Goal: Information Seeking & Learning: Learn about a topic

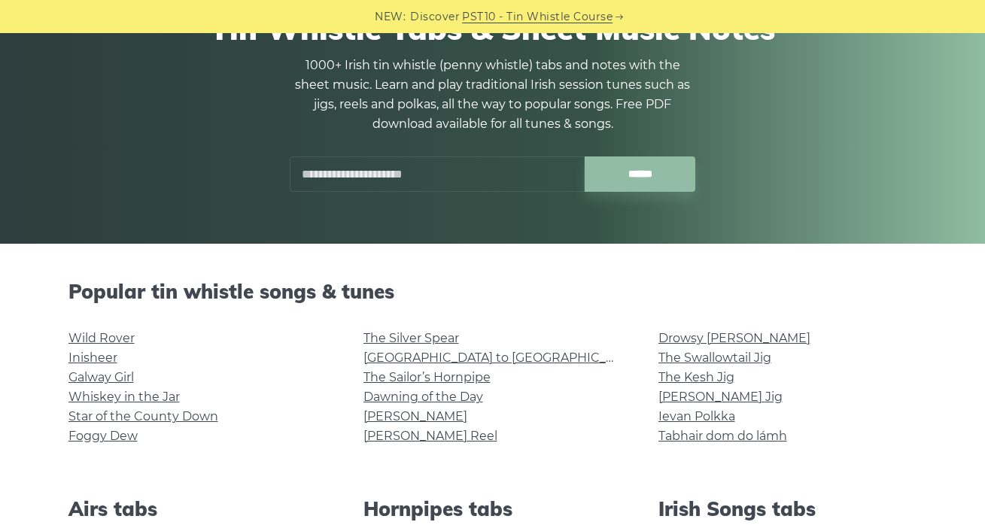
scroll to position [152, 0]
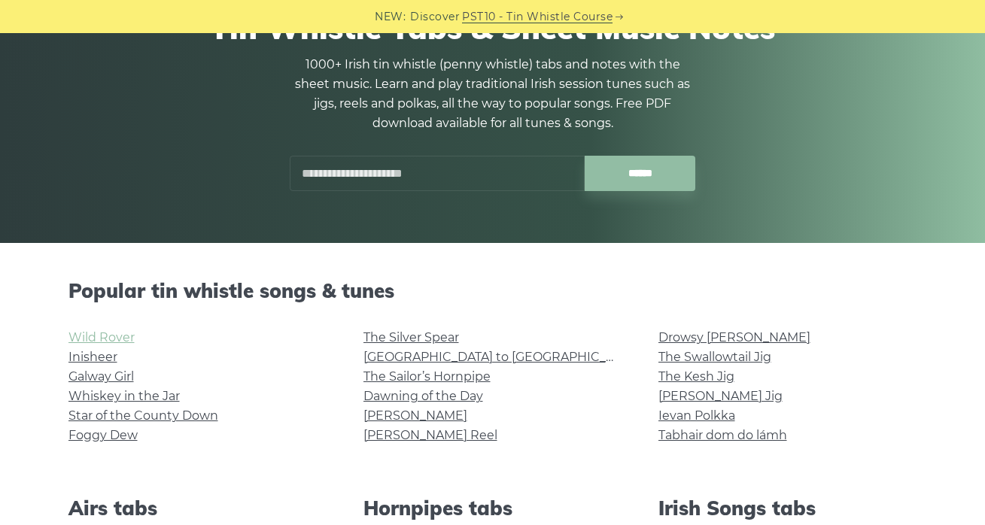
click at [107, 340] on link "Wild Rover" at bounding box center [101, 337] width 66 height 14
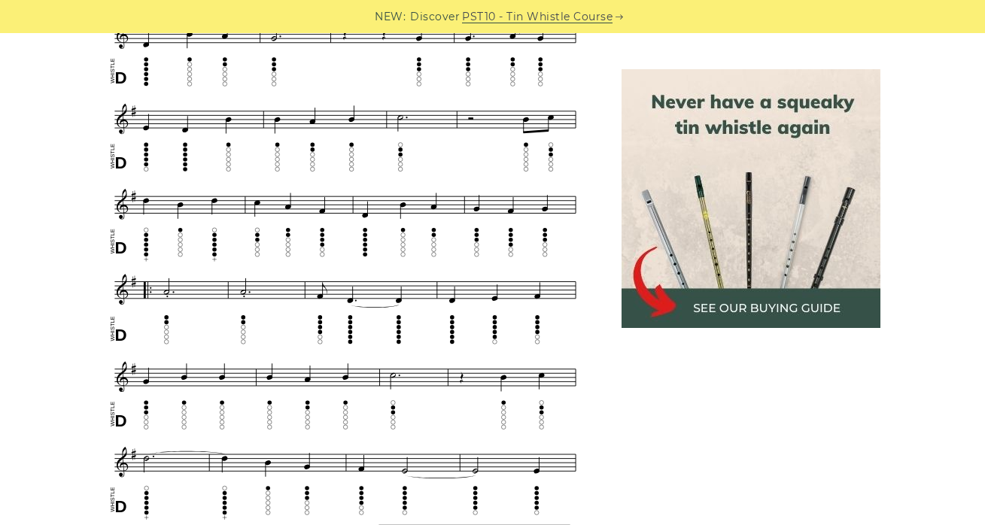
scroll to position [697, 0]
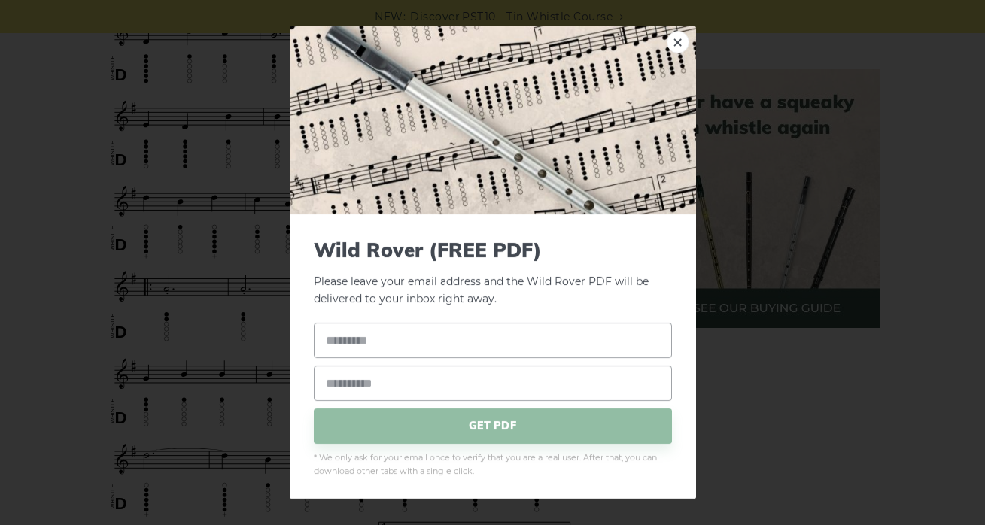
click at [663, 32] on img at bounding box center [493, 120] width 406 height 188
click at [673, 35] on link "×" at bounding box center [677, 42] width 23 height 23
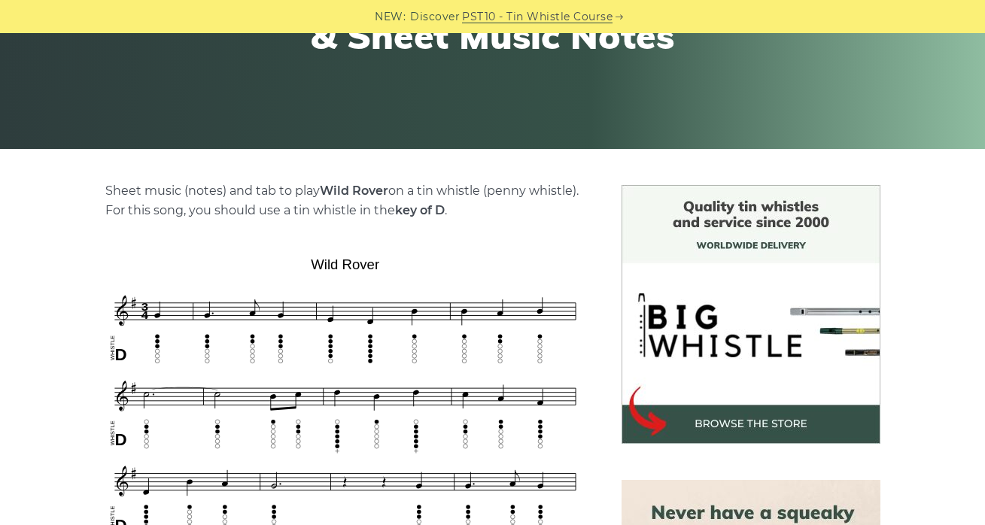
scroll to position [192, 0]
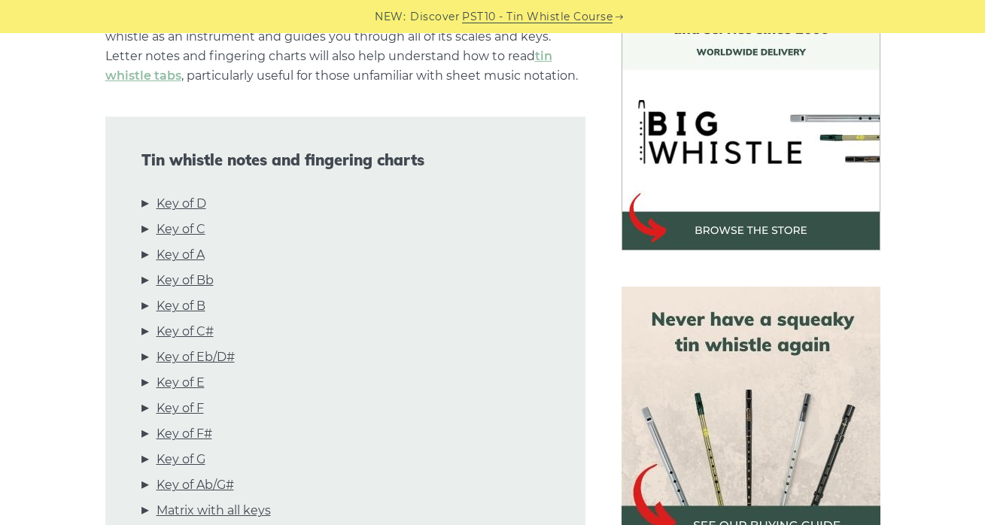
scroll to position [469, 0]
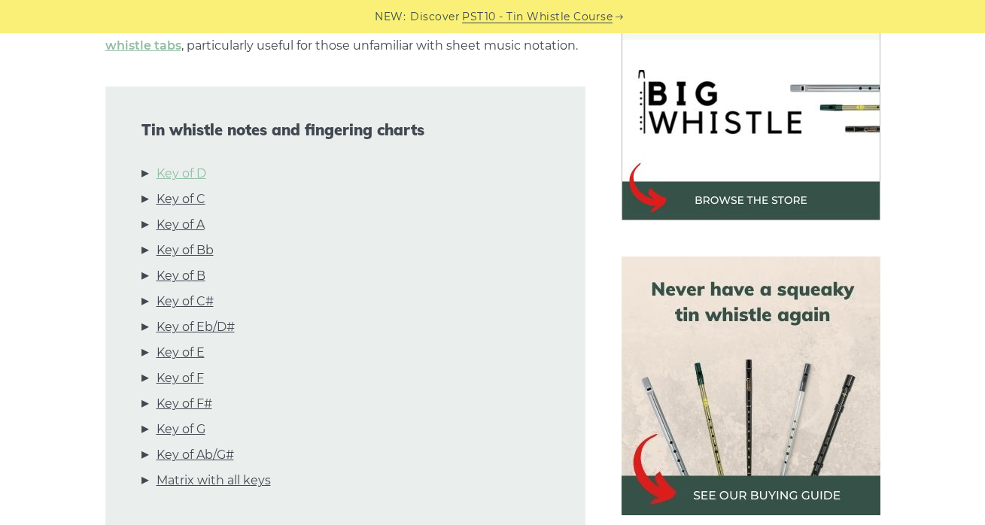
click at [172, 173] on link "Key of D" at bounding box center [181, 174] width 50 height 20
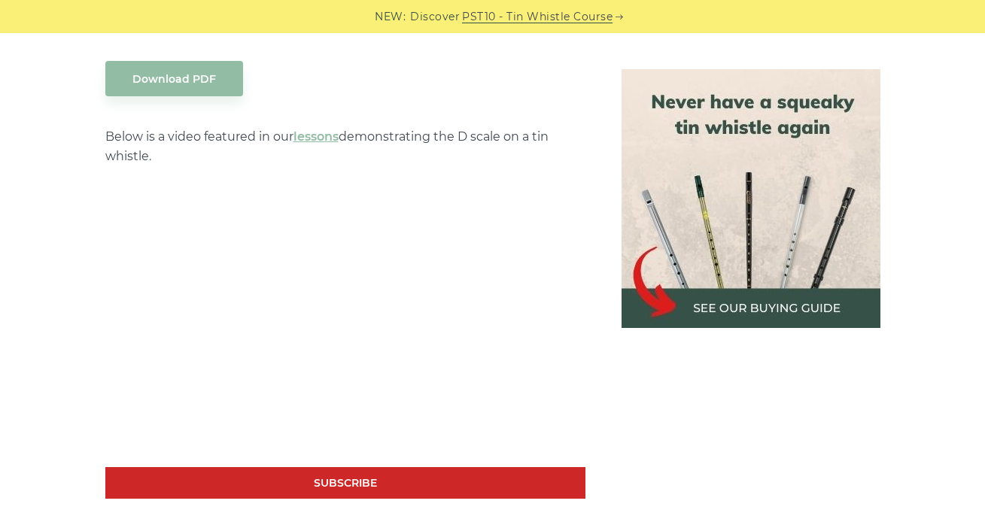
scroll to position [2659, 0]
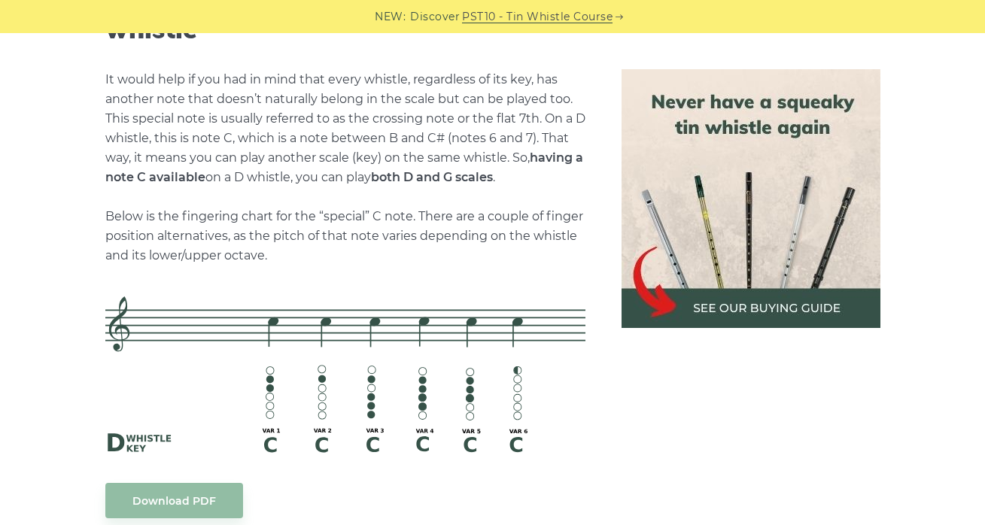
scroll to position [3240, 0]
click at [276, 80] on p "It would help if you had in mind that every whistle, regardless of its key, has…" at bounding box center [345, 167] width 480 height 196
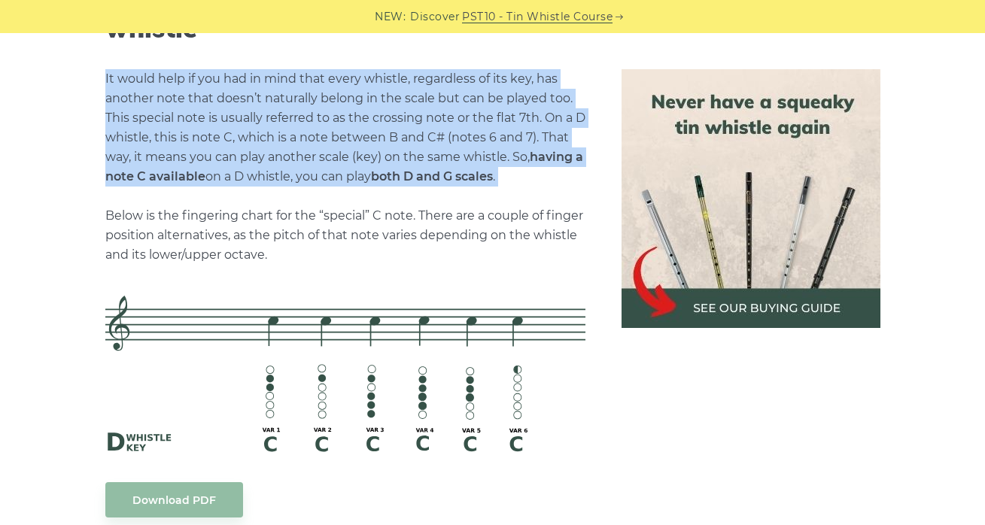
click at [264, 159] on p "It would help if you had in mind that every whistle, regardless of its key, has…" at bounding box center [345, 167] width 480 height 196
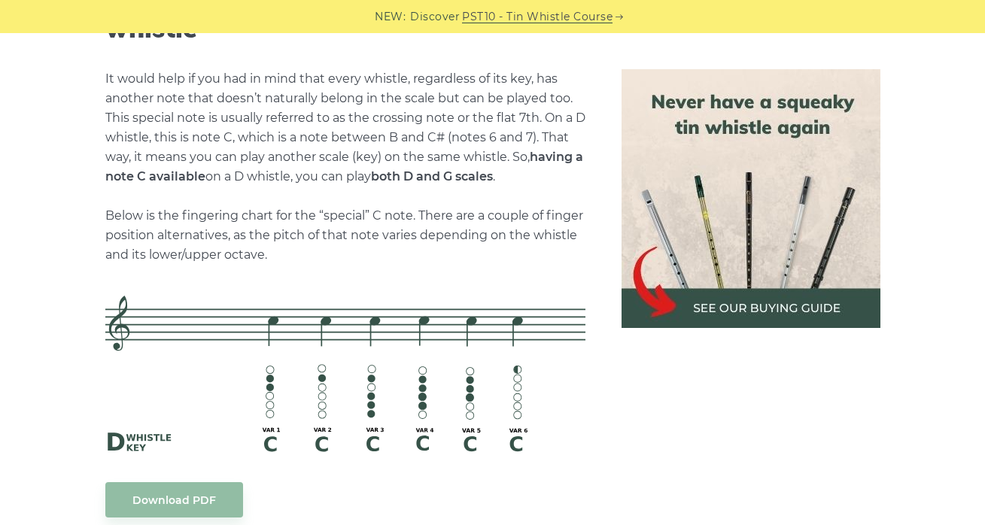
click at [264, 159] on p "It would help if you had in mind that every whistle, regardless of its key, has…" at bounding box center [345, 167] width 480 height 196
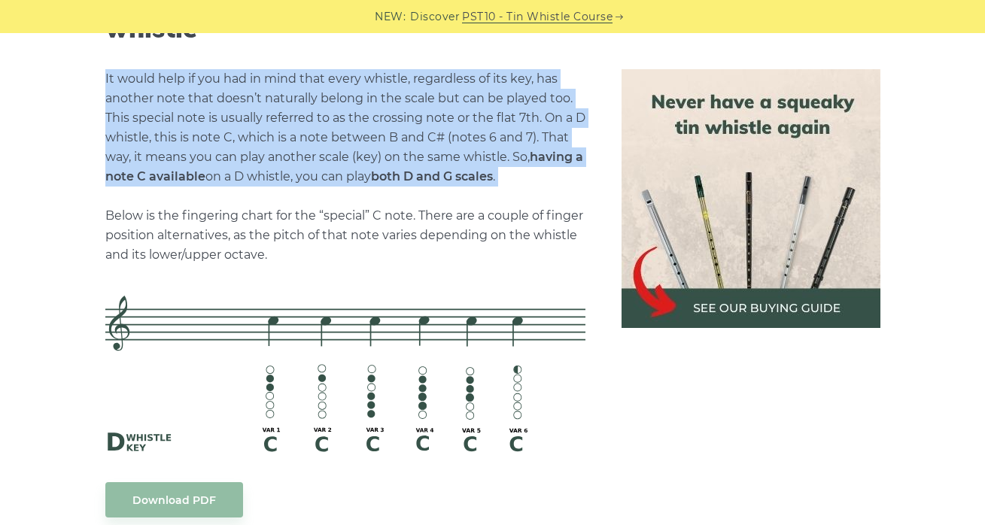
click at [264, 159] on p "It would help if you had in mind that every whistle, regardless of its key, has…" at bounding box center [345, 167] width 480 height 196
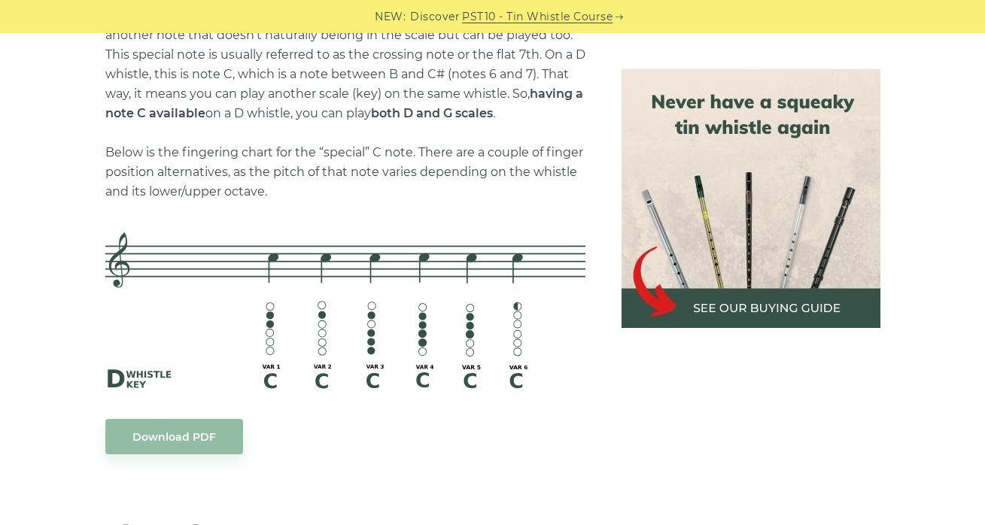
scroll to position [3309, 0]
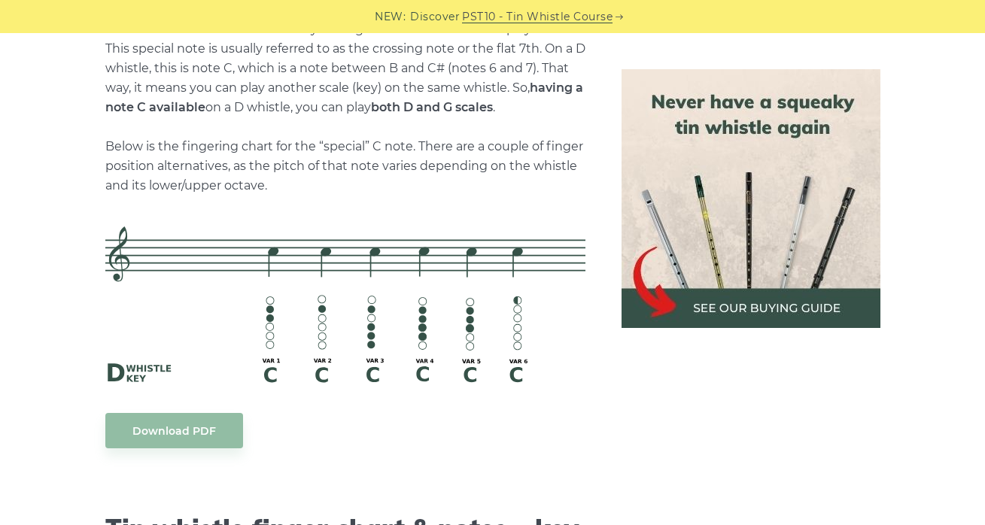
click at [264, 159] on p "It would help if you had in mind that every whistle, regardless of its key, has…" at bounding box center [345, 98] width 480 height 196
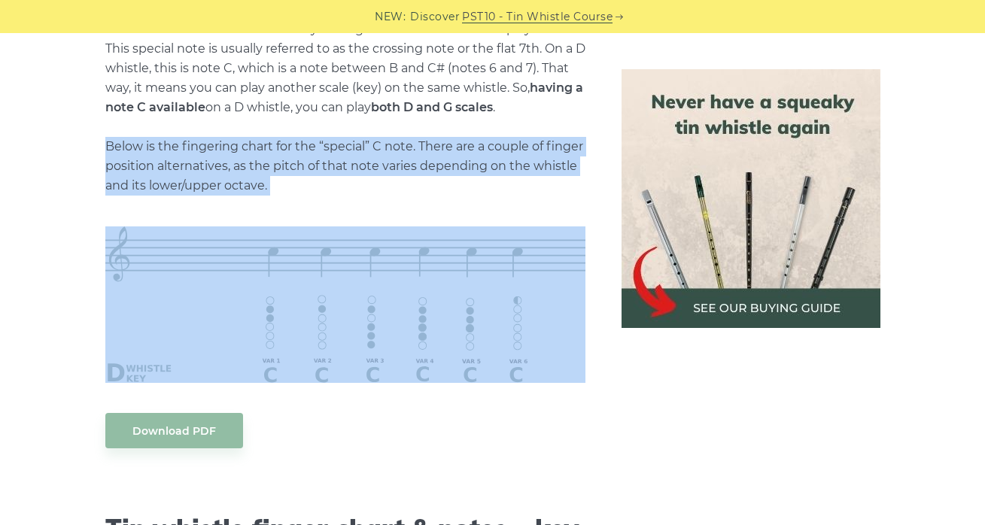
click at [269, 169] on p "It would help if you had in mind that every whistle, regardless of its key, has…" at bounding box center [345, 98] width 480 height 196
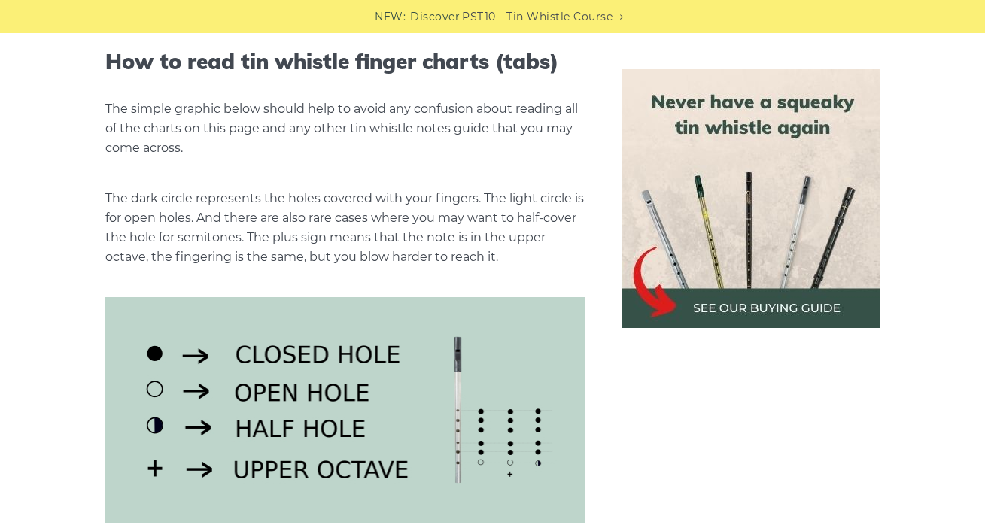
scroll to position [1781, 0]
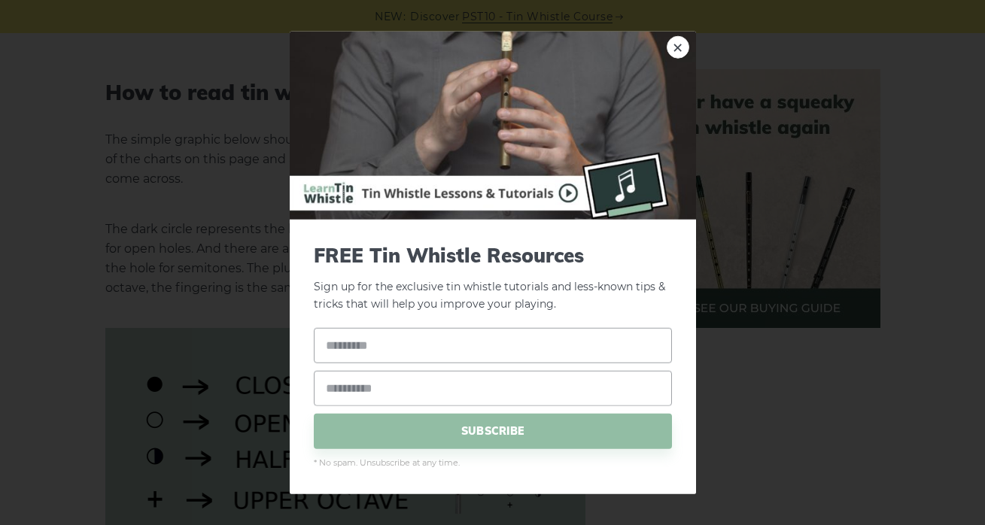
click at [901, 193] on div "× FREE Tin Whistle Resources Sign up for the exclusive tin whistle tutorials an…" at bounding box center [492, 262] width 985 height 525
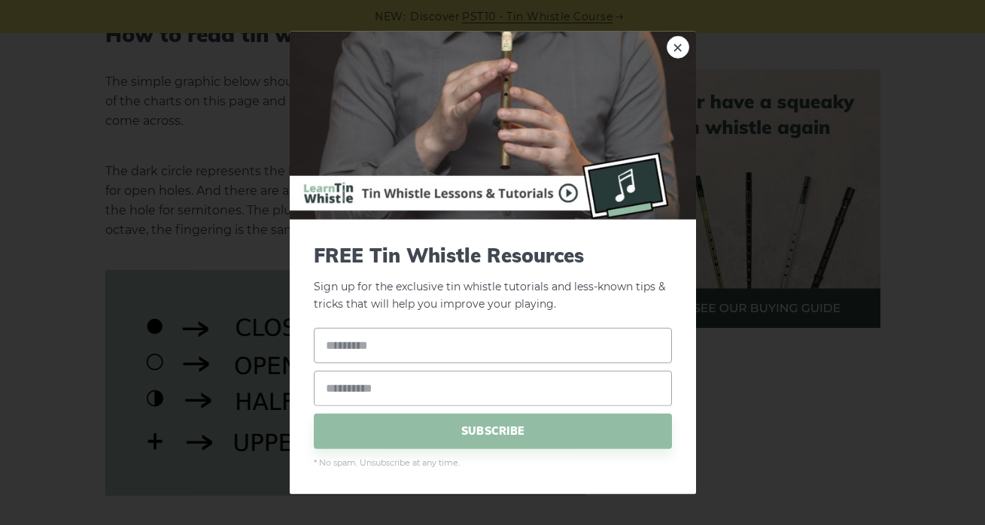
scroll to position [1830, 0]
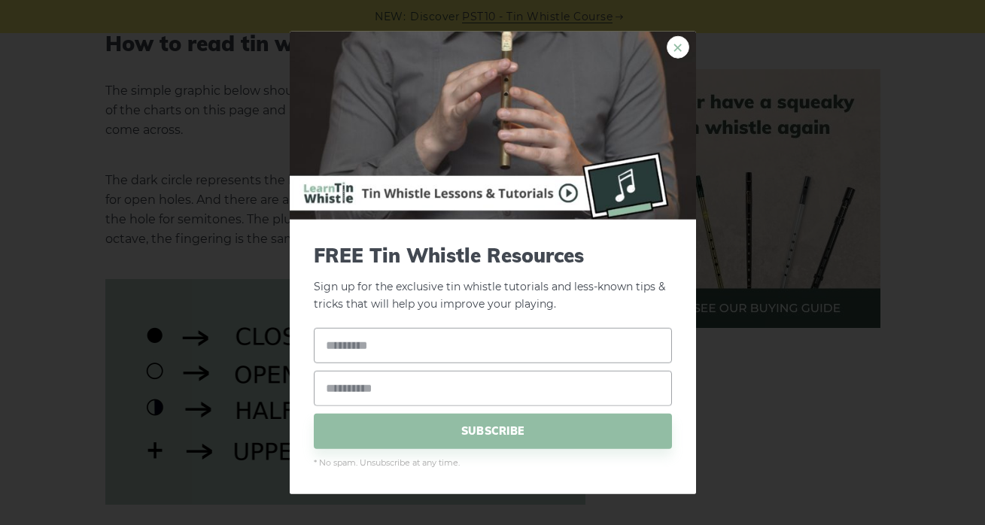
click at [676, 51] on link "×" at bounding box center [677, 47] width 23 height 23
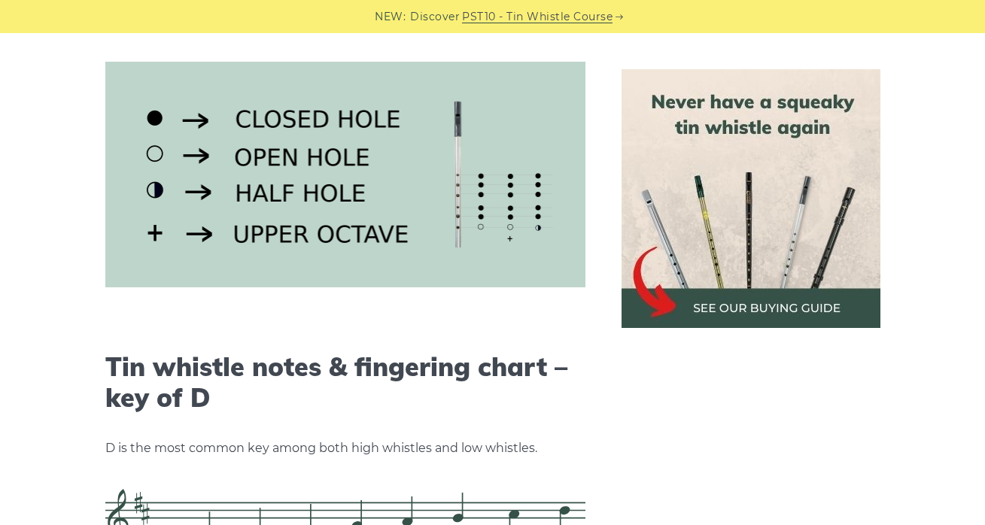
scroll to position [2045, 0]
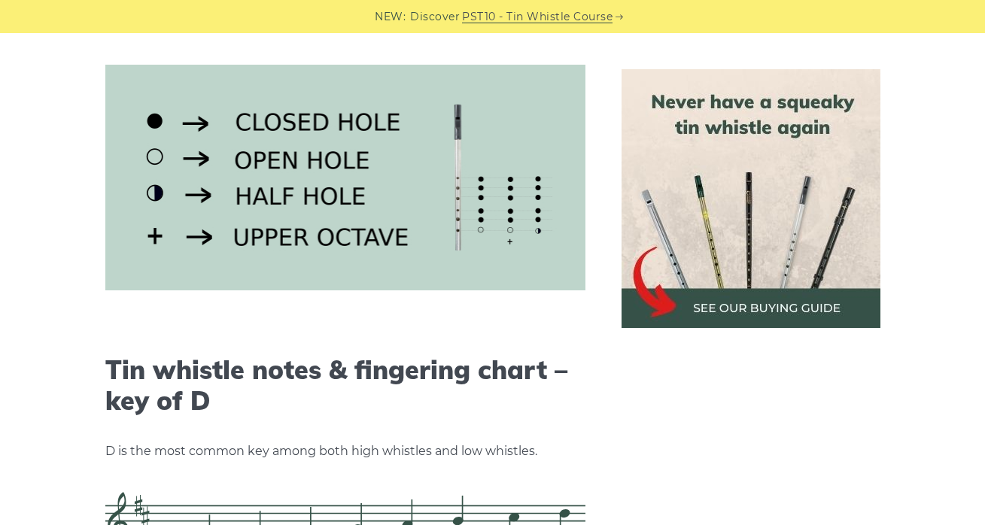
click at [709, 145] on img at bounding box center [750, 198] width 259 height 259
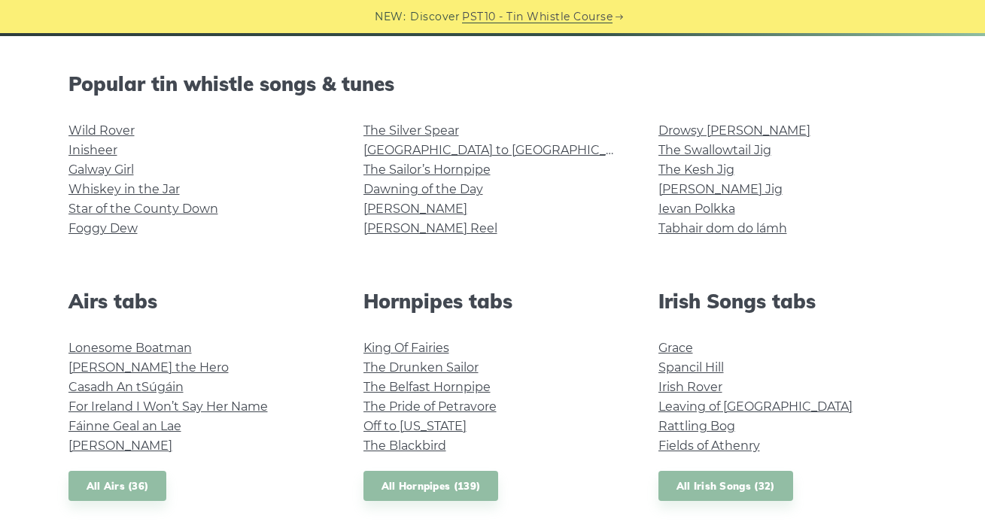
scroll to position [357, 0]
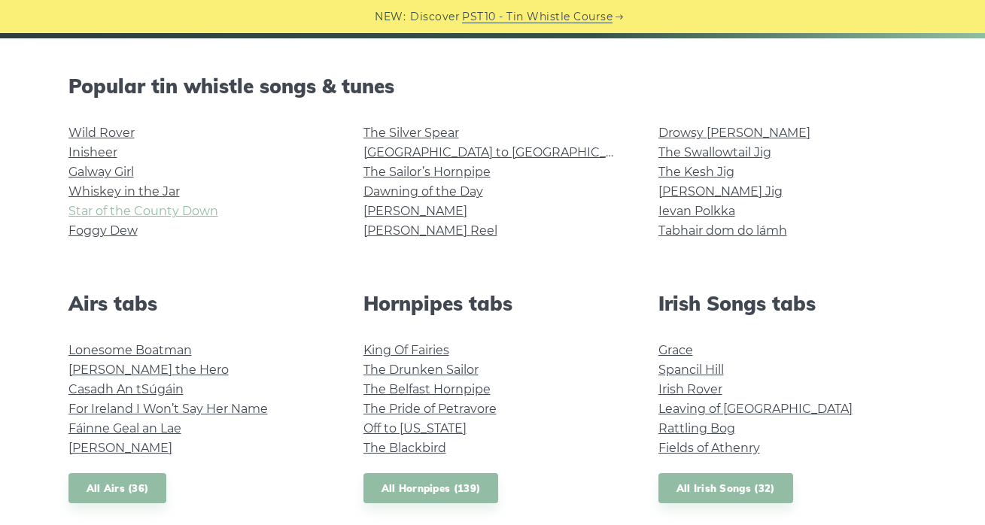
click at [104, 204] on link "Star of the County Down" at bounding box center [143, 211] width 150 height 14
click at [113, 134] on link "Wild Rover" at bounding box center [101, 133] width 66 height 14
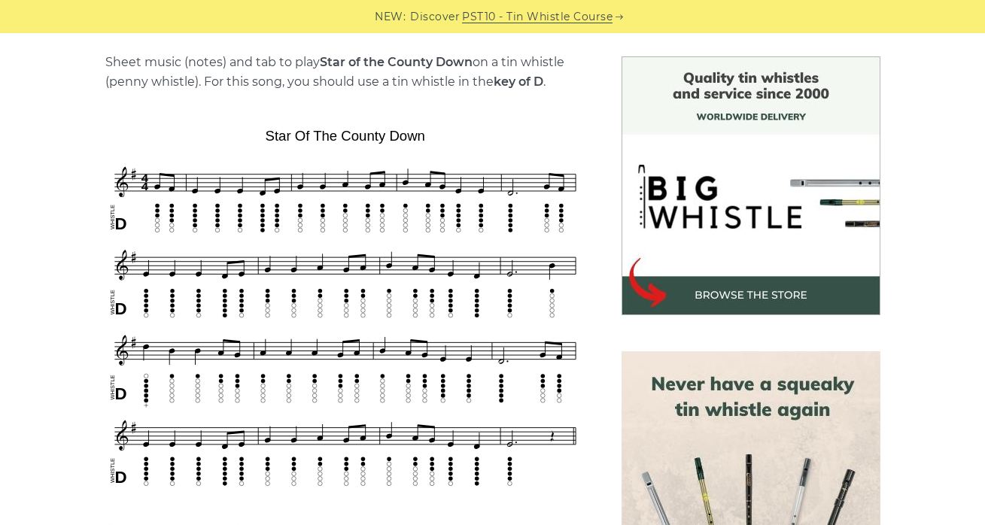
scroll to position [379, 0]
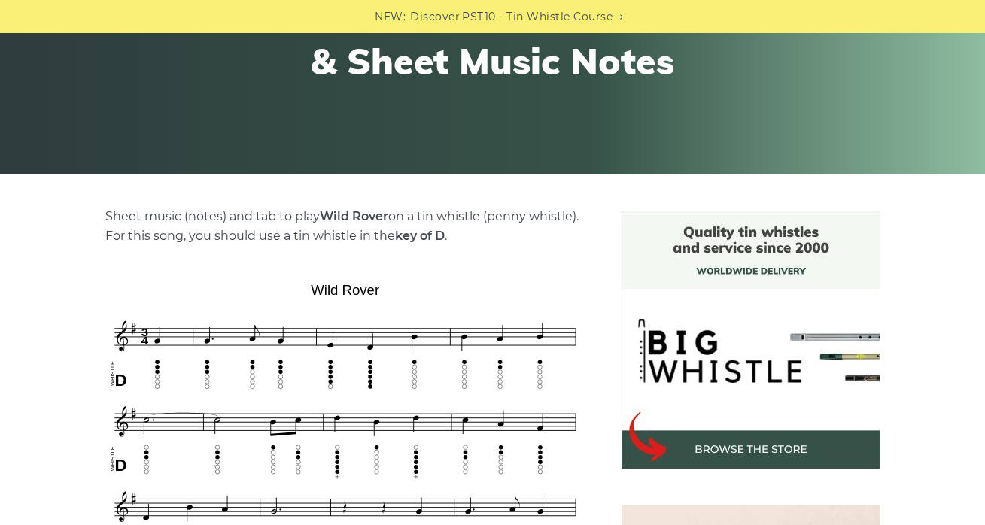
scroll to position [199, 0]
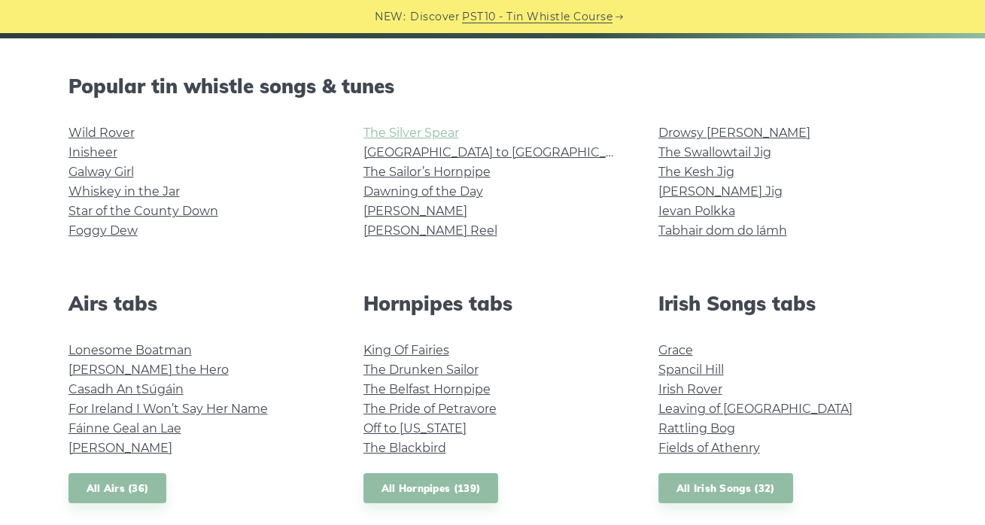
click at [396, 134] on link "The Silver Spear" at bounding box center [411, 133] width 96 height 14
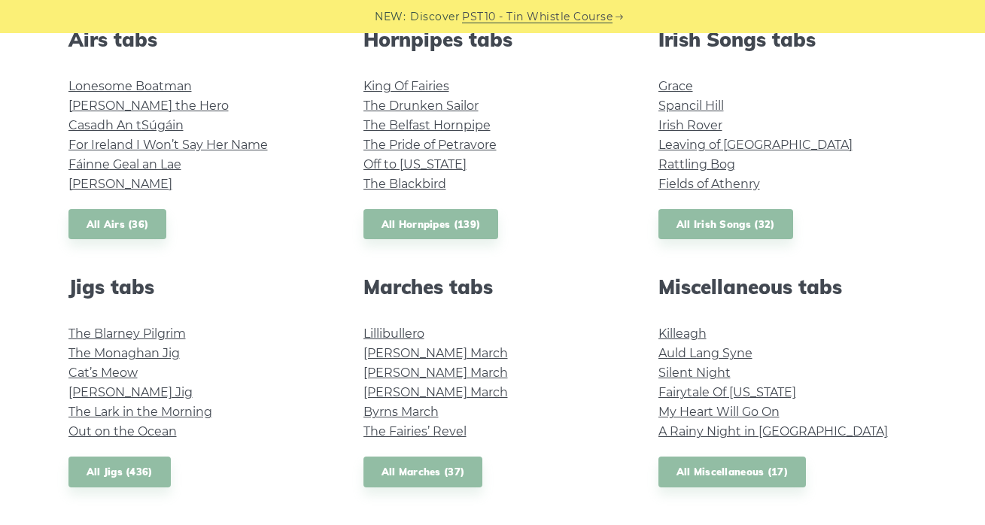
scroll to position [620, 0]
click at [128, 337] on link "The Blarney Pilgrim" at bounding box center [126, 334] width 117 height 14
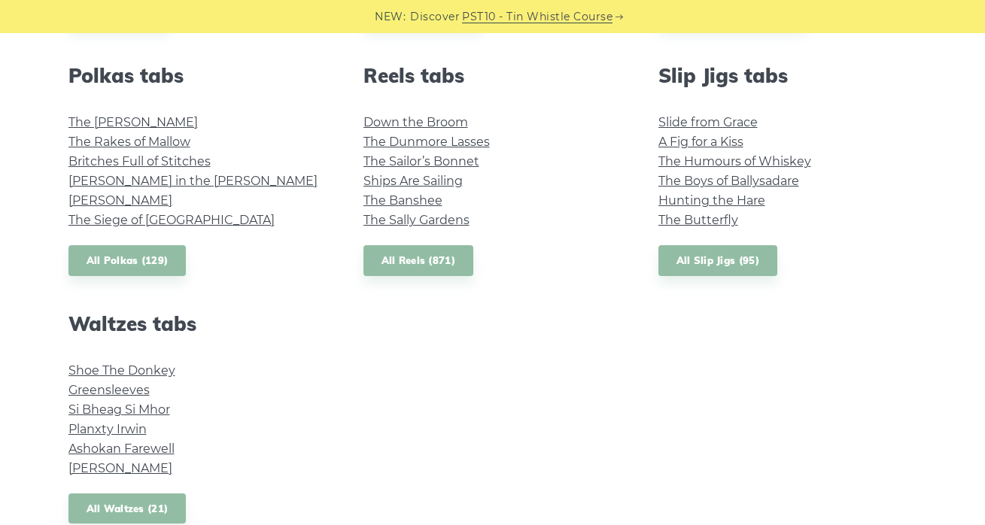
scroll to position [1082, 0]
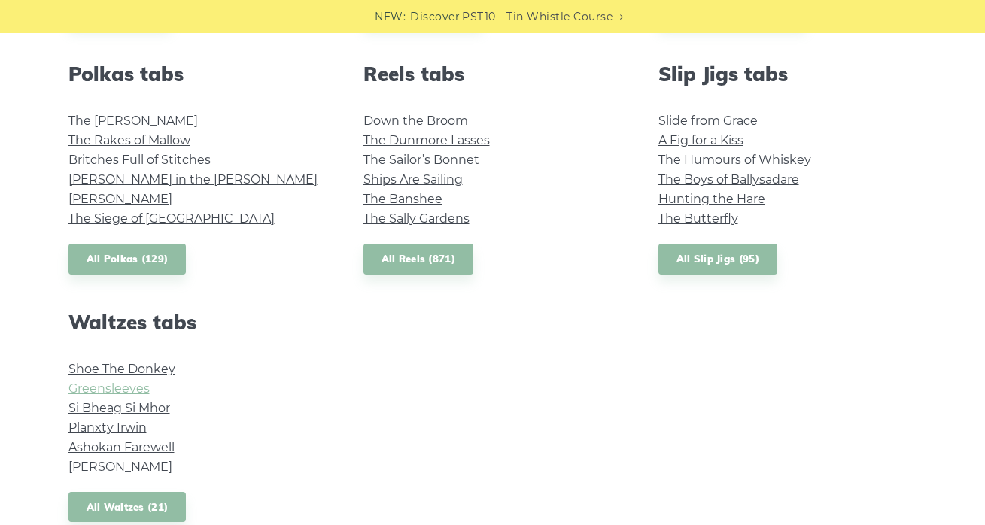
click at [131, 383] on link "Greensleeves" at bounding box center [108, 388] width 81 height 14
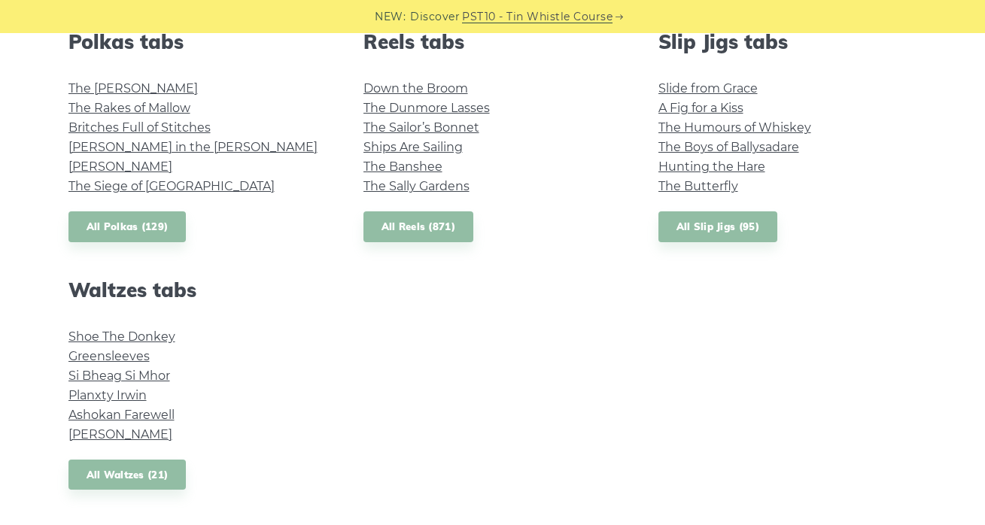
scroll to position [1116, 0]
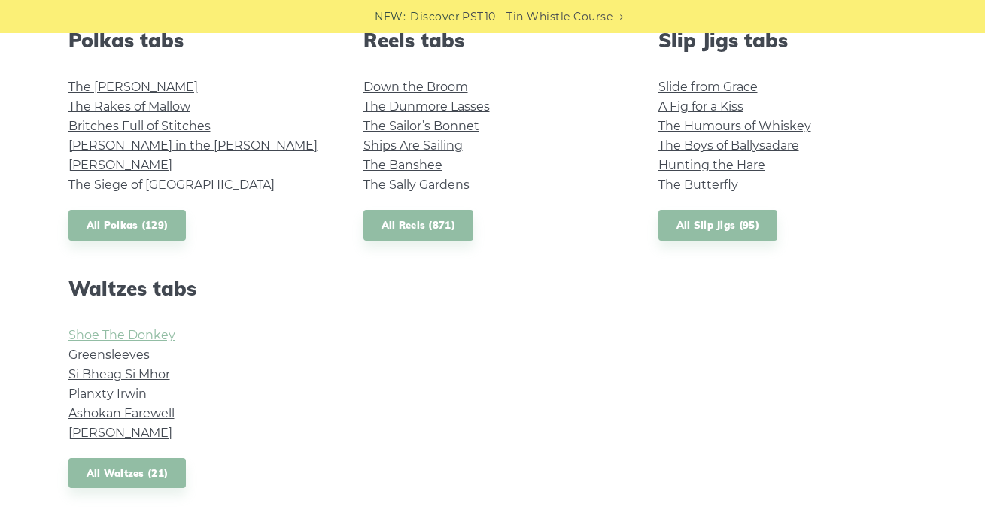
click at [147, 328] on link "Shoe The Donkey" at bounding box center [121, 335] width 107 height 14
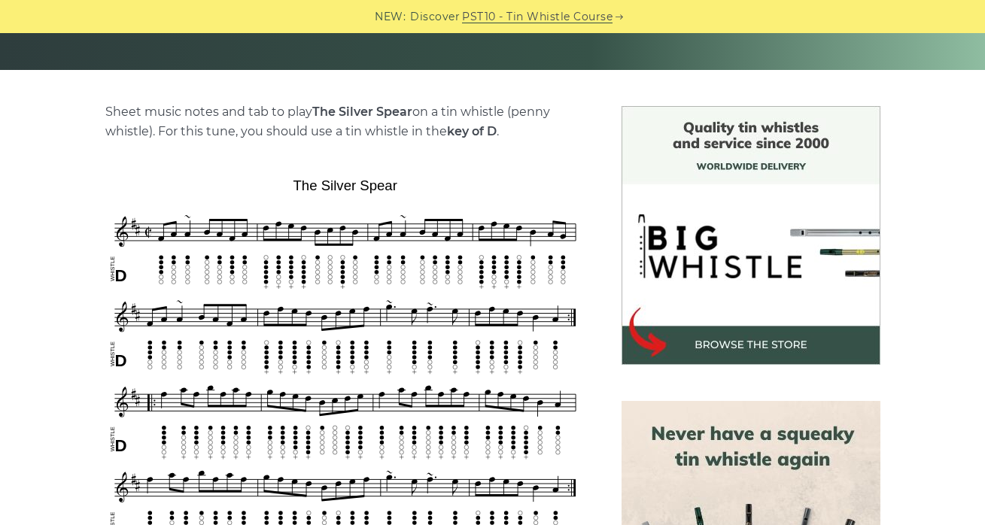
scroll to position [351, 0]
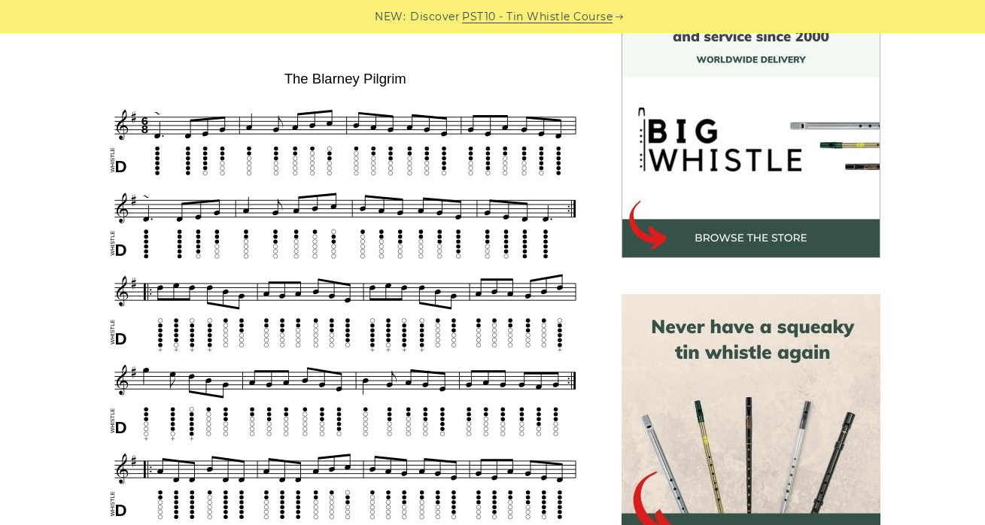
scroll to position [466, 0]
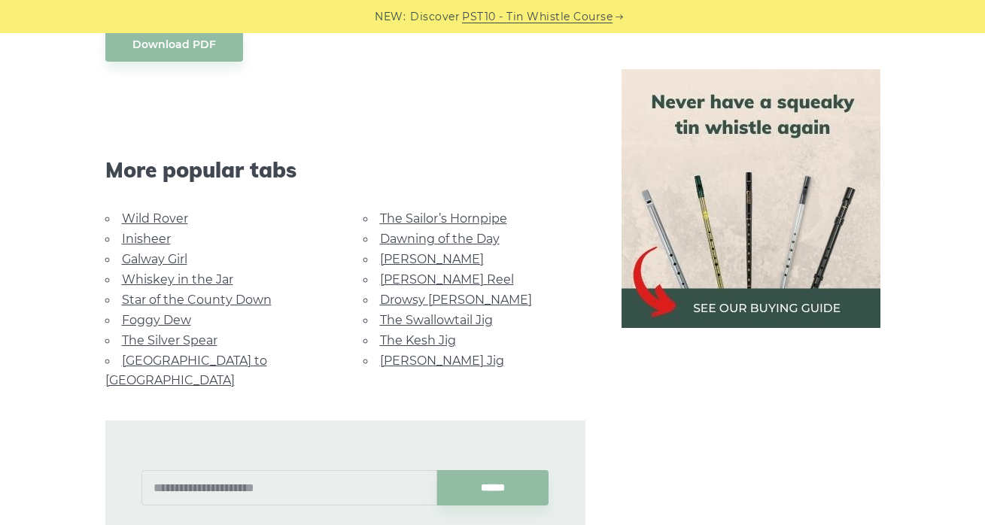
scroll to position [887, 0]
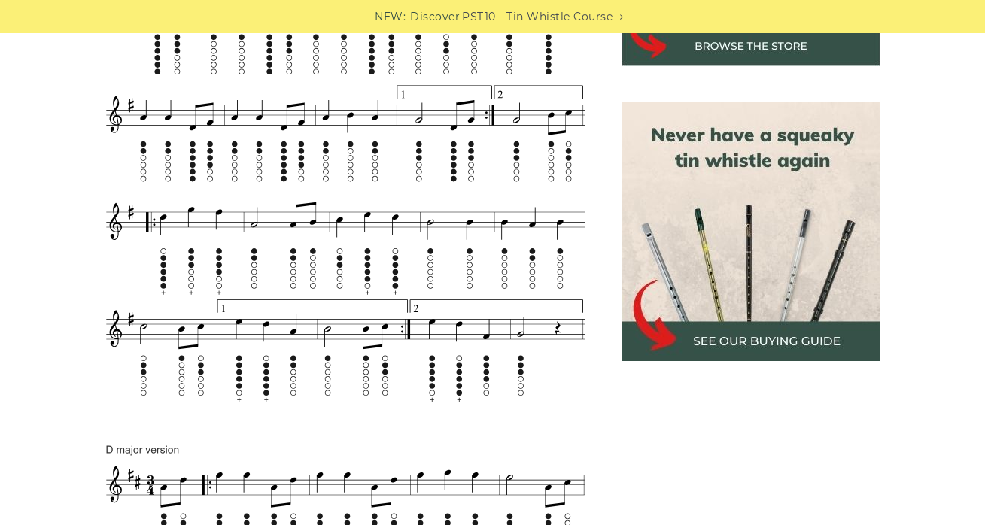
scroll to position [645, 0]
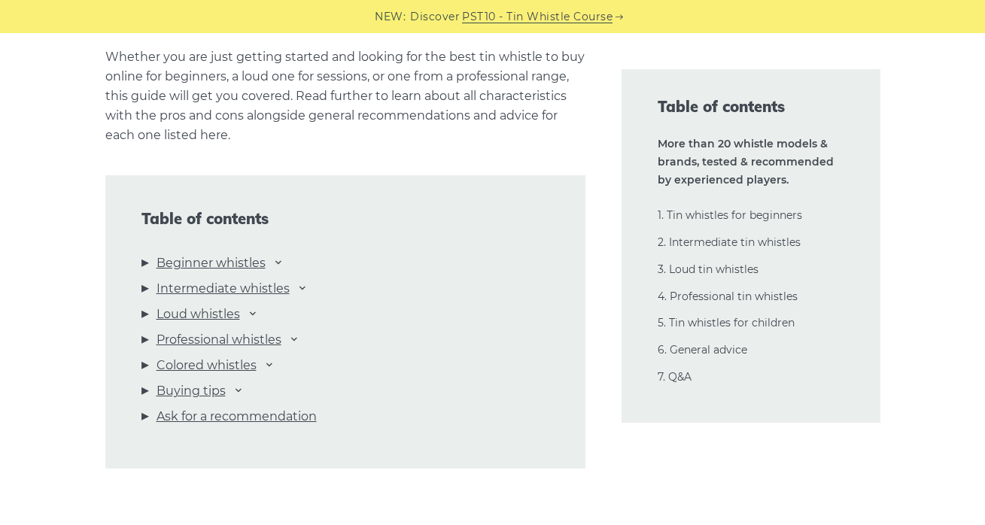
scroll to position [1539, 0]
click at [223, 369] on link "Colored whistles" at bounding box center [206, 365] width 100 height 20
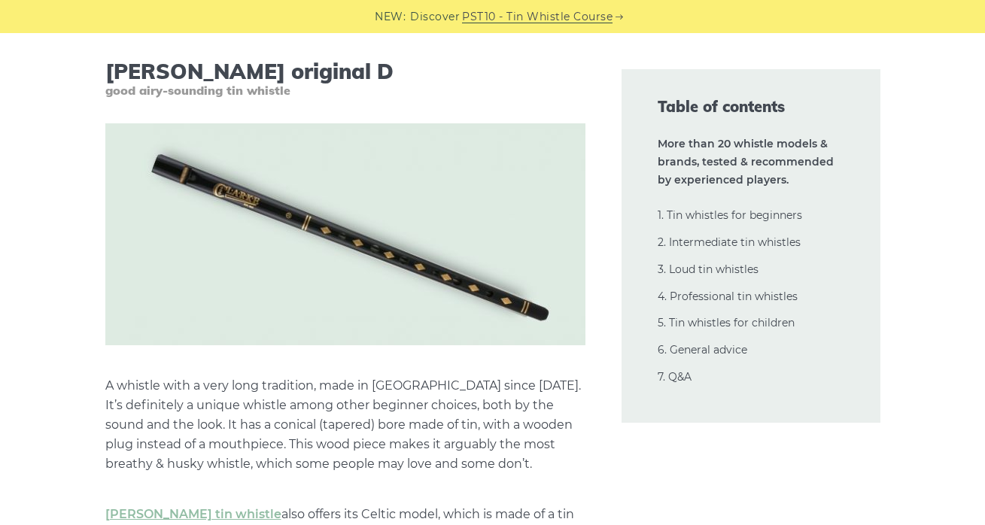
scroll to position [4942, 0]
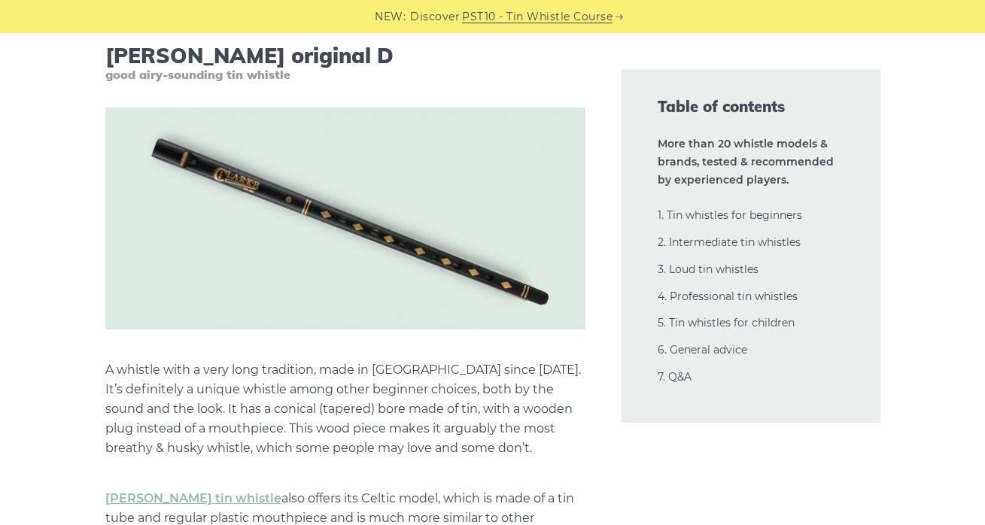
click at [263, 366] on p "A whistle with a very long tradition, made in England since 1843. It’s definite…" at bounding box center [345, 409] width 480 height 98
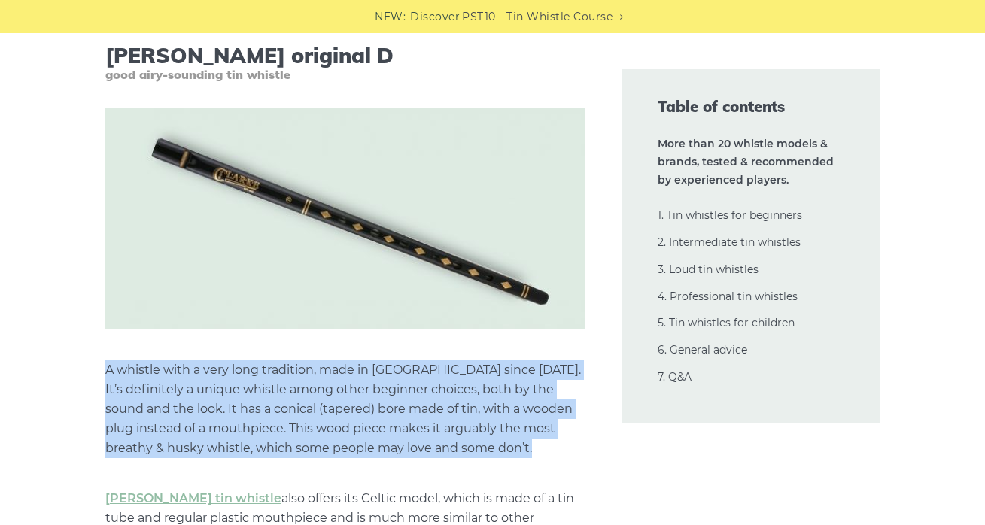
click at [263, 366] on p "A whistle with a very long tradition, made in England since 1843. It’s definite…" at bounding box center [345, 409] width 480 height 98
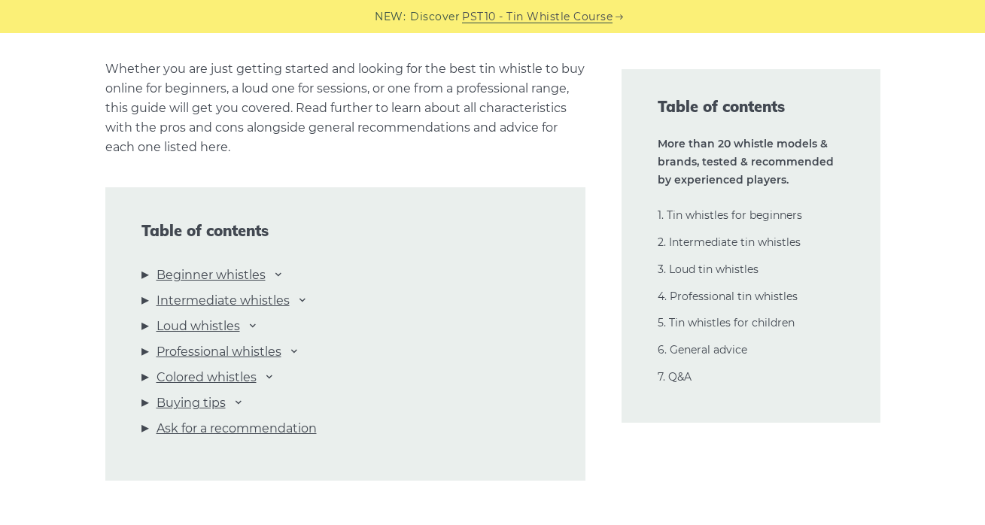
scroll to position [1631, 0]
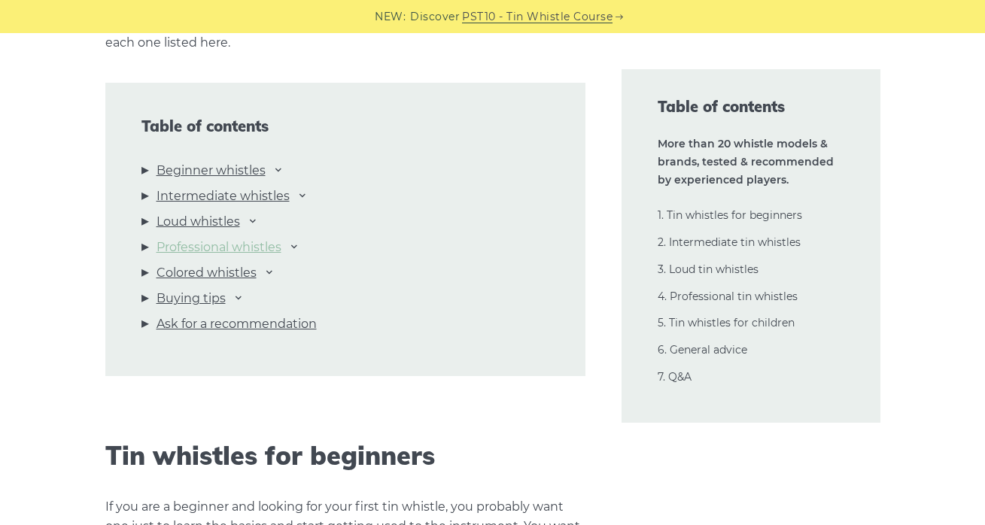
click at [218, 245] on link "Professional whistles" at bounding box center [218, 248] width 125 height 20
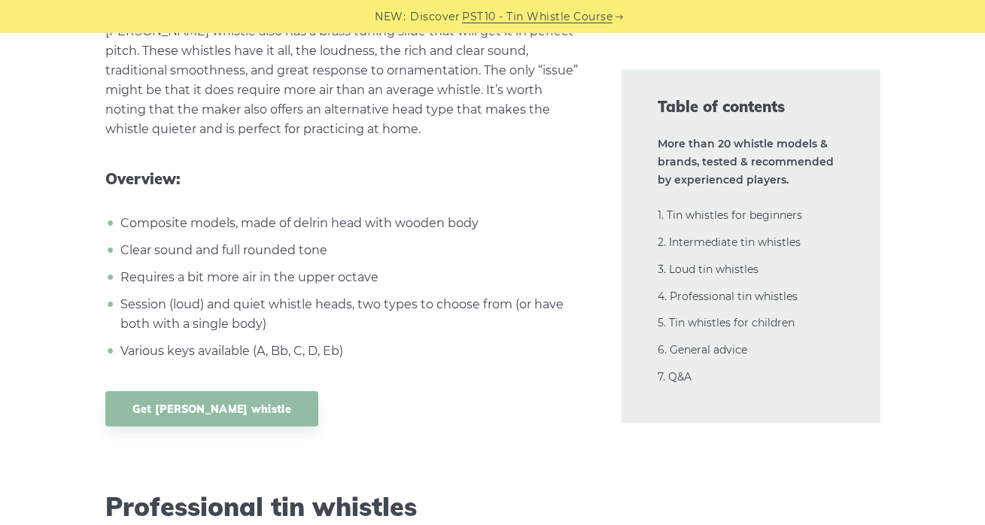
scroll to position [21088, 0]
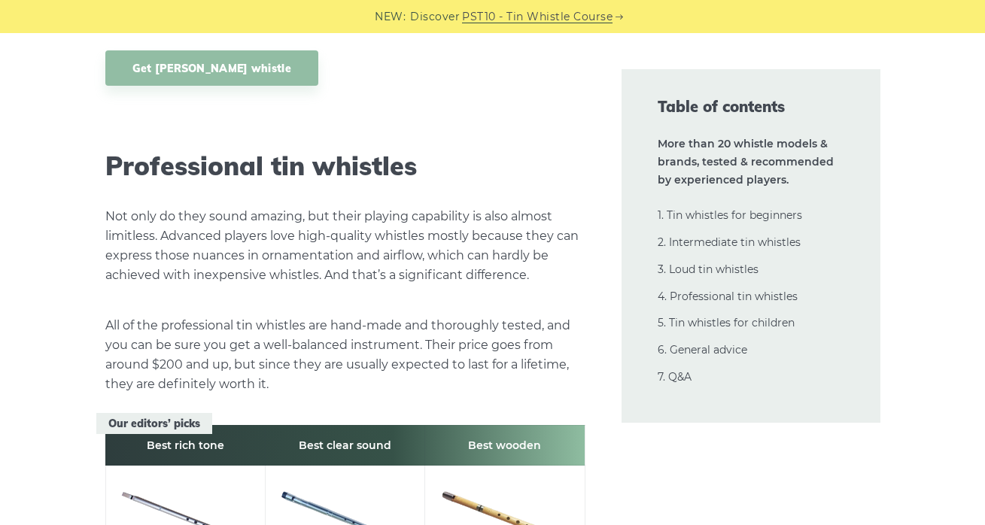
click at [233, 207] on p "Not only do they sound amazing, but their playing capability is also almost lim…" at bounding box center [345, 246] width 480 height 78
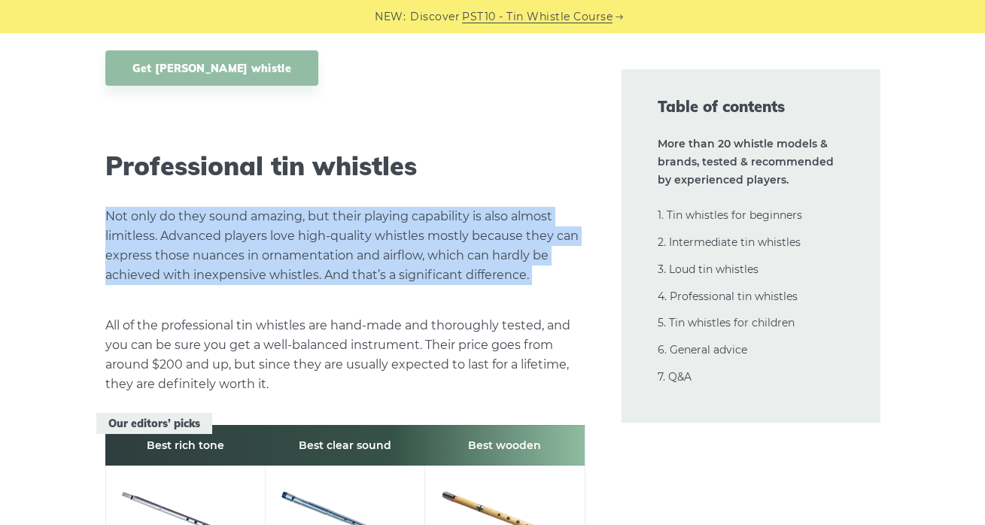
click at [248, 207] on p "Not only do they sound amazing, but their playing capability is also almost lim…" at bounding box center [345, 246] width 480 height 78
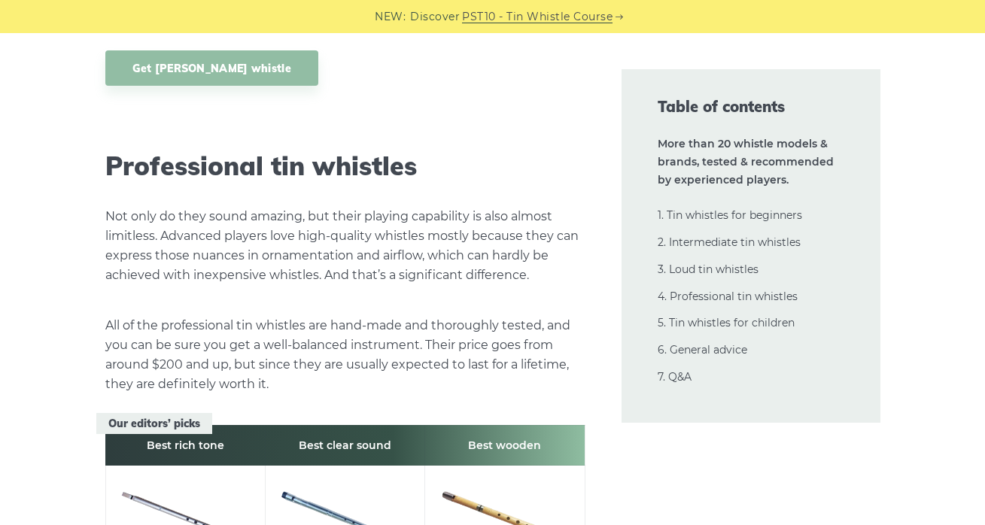
click at [254, 207] on p "Not only do they sound amazing, but their playing capability is also almost lim…" at bounding box center [345, 246] width 480 height 78
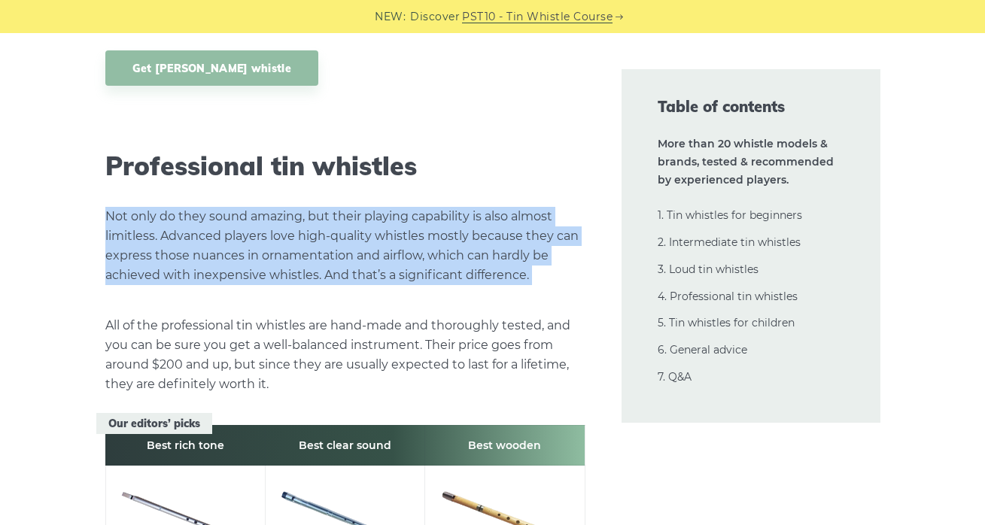
click at [254, 207] on p "Not only do they sound amazing, but their playing capability is also almost lim…" at bounding box center [345, 246] width 480 height 78
click at [264, 207] on p "Not only do they sound amazing, but their playing capability is also almost lim…" at bounding box center [345, 246] width 480 height 78
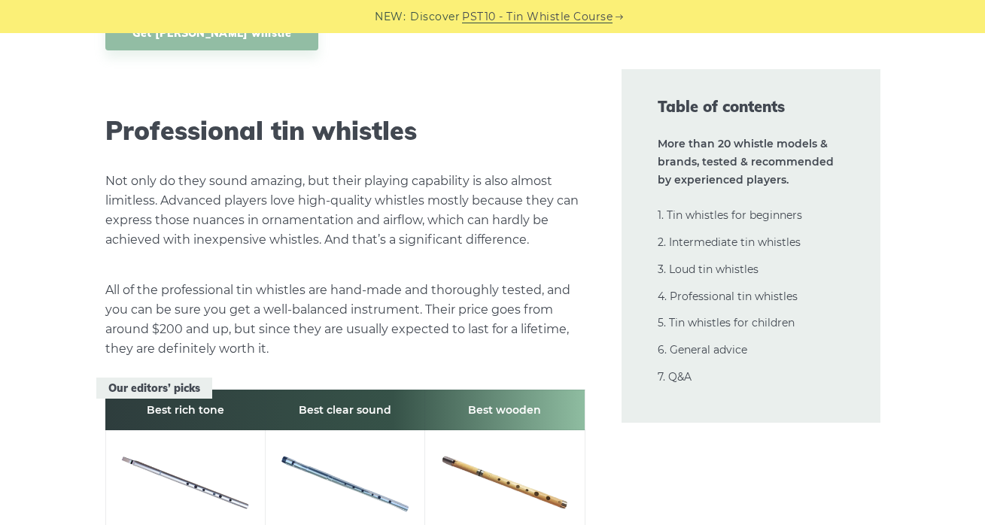
scroll to position [21126, 0]
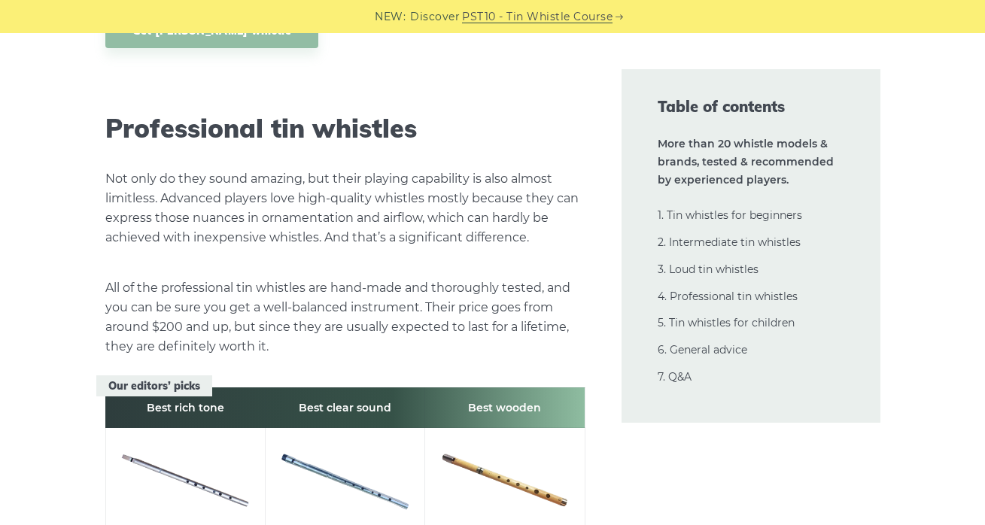
click at [326, 169] on p "Not only do they sound amazing, but their playing capability is also almost lim…" at bounding box center [345, 208] width 480 height 78
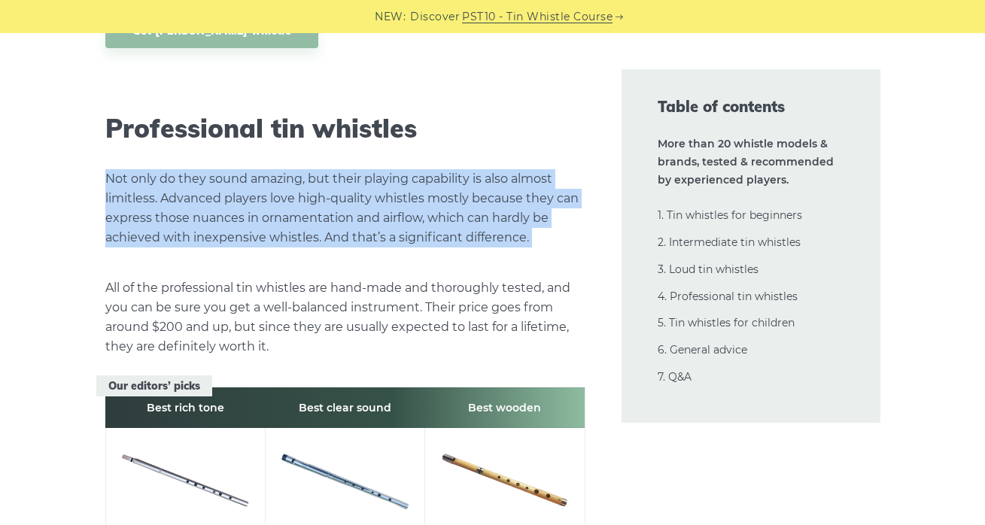
click at [326, 169] on p "Not only do they sound amazing, but their playing capability is also almost lim…" at bounding box center [345, 208] width 480 height 78
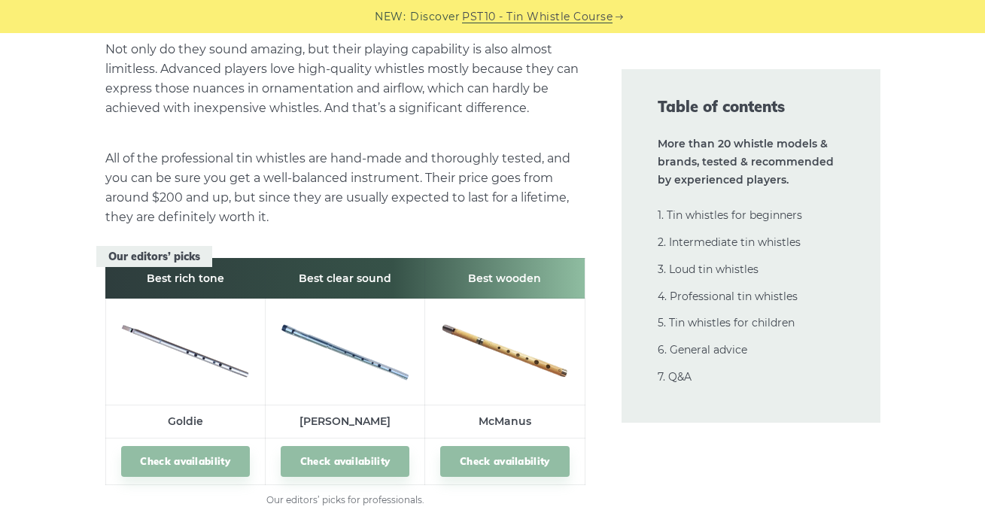
scroll to position [21252, 0]
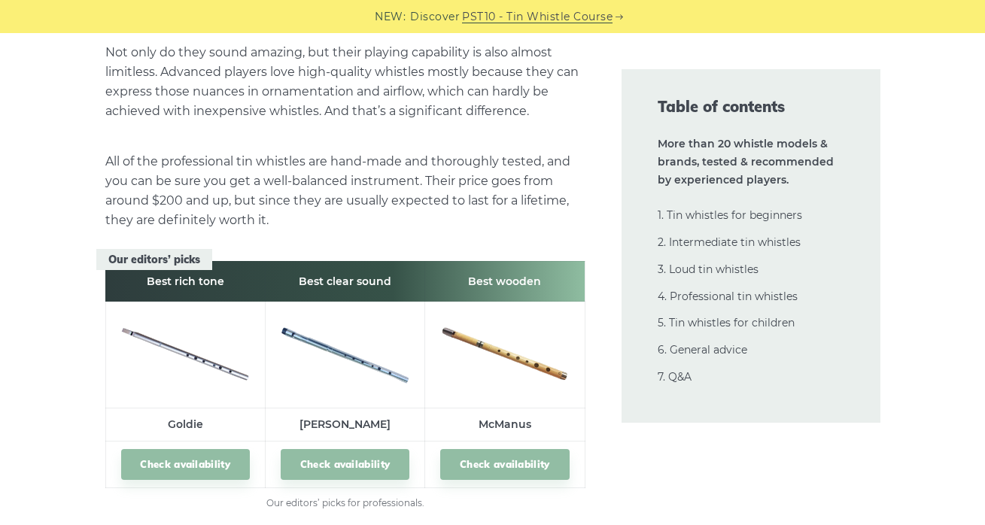
click at [297, 152] on p "All of the professional tin whistles are hand-made and thoroughly tested, and y…" at bounding box center [345, 191] width 480 height 78
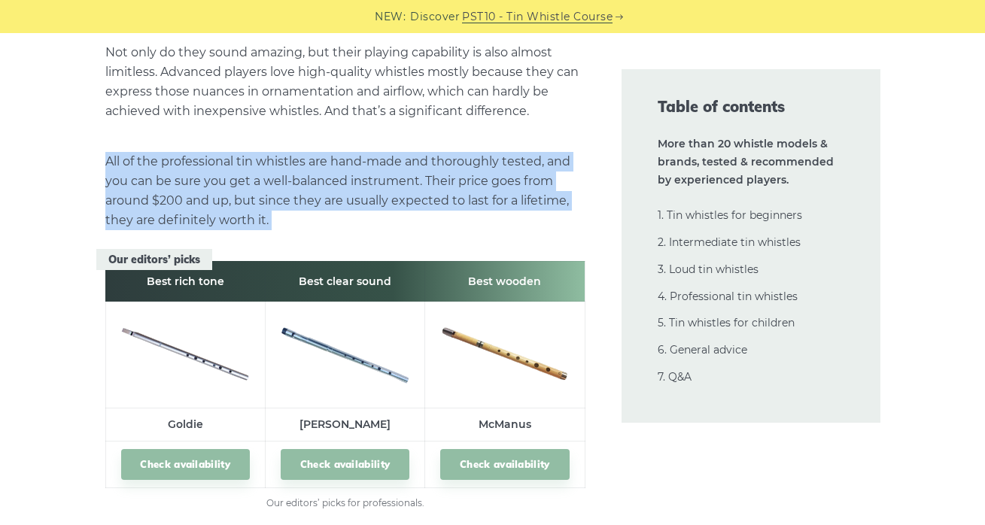
click at [306, 152] on p "All of the professional tin whistles are hand-made and thoroughly tested, and y…" at bounding box center [345, 191] width 480 height 78
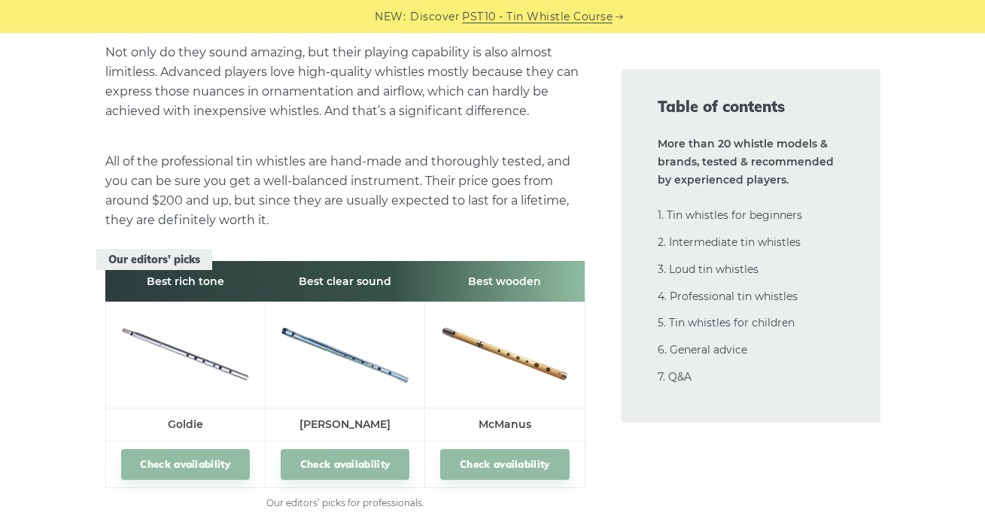
click at [287, 152] on p "All of the professional tin whistles are hand-made and thoroughly tested, and y…" at bounding box center [345, 191] width 480 height 78
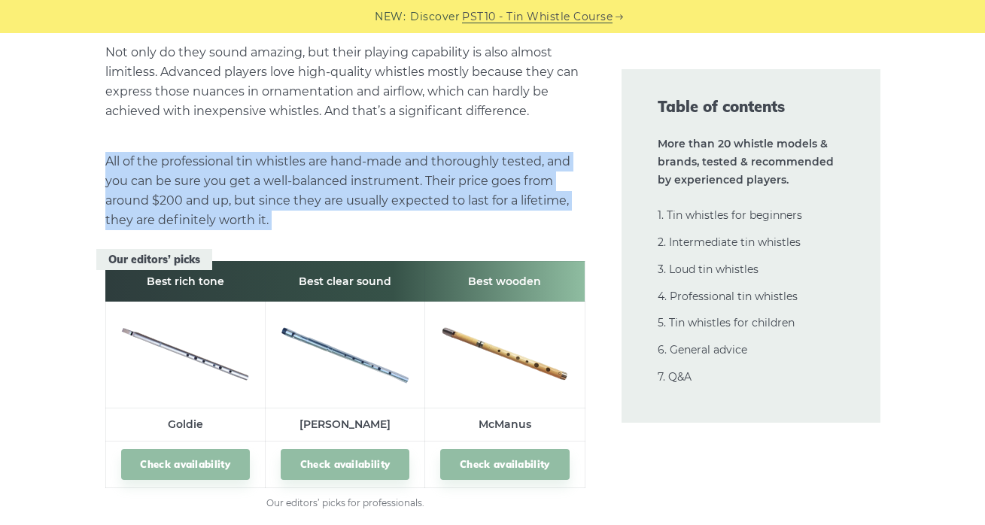
click at [295, 152] on p "All of the professional tin whistles are hand-made and thoroughly tested, and y…" at bounding box center [345, 191] width 480 height 78
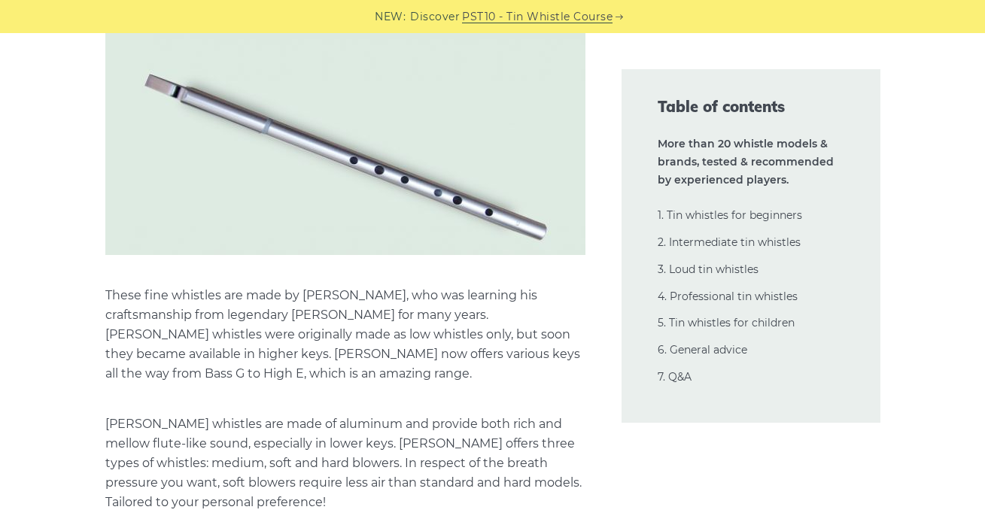
scroll to position [21864, 0]
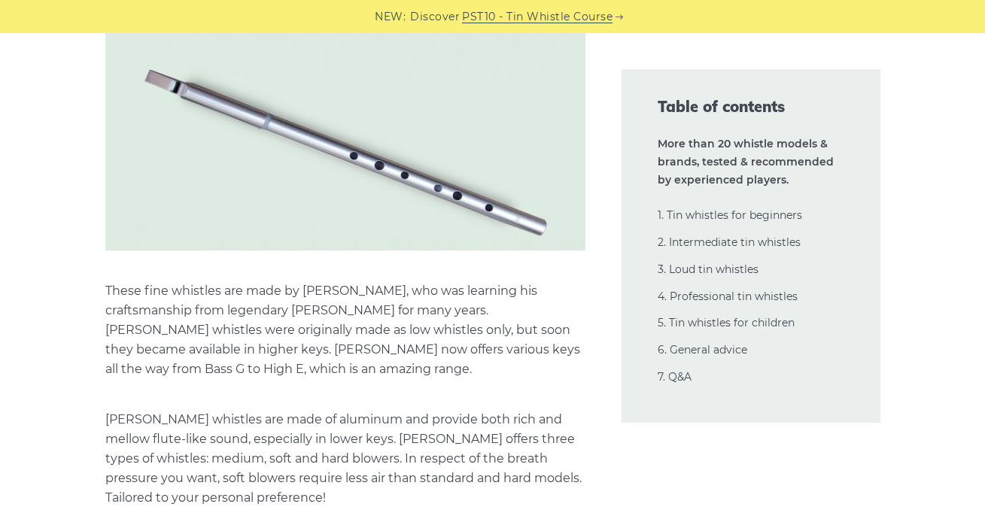
click at [327, 281] on p "These fine whistles are made by Colin Goldie, who was learning his craftsmanshi…" at bounding box center [345, 330] width 480 height 98
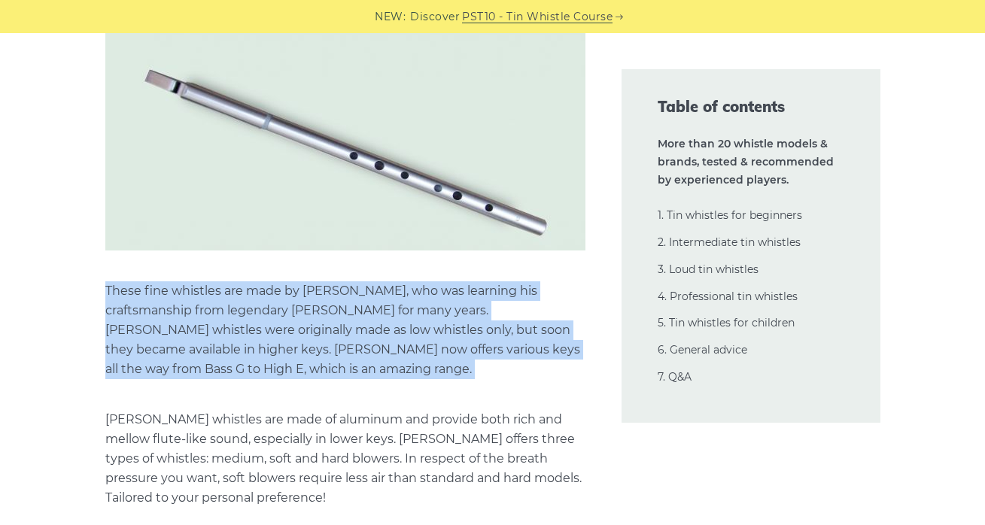
click at [338, 281] on p "These fine whistles are made by Colin Goldie, who was learning his craftsmanshi…" at bounding box center [345, 330] width 480 height 98
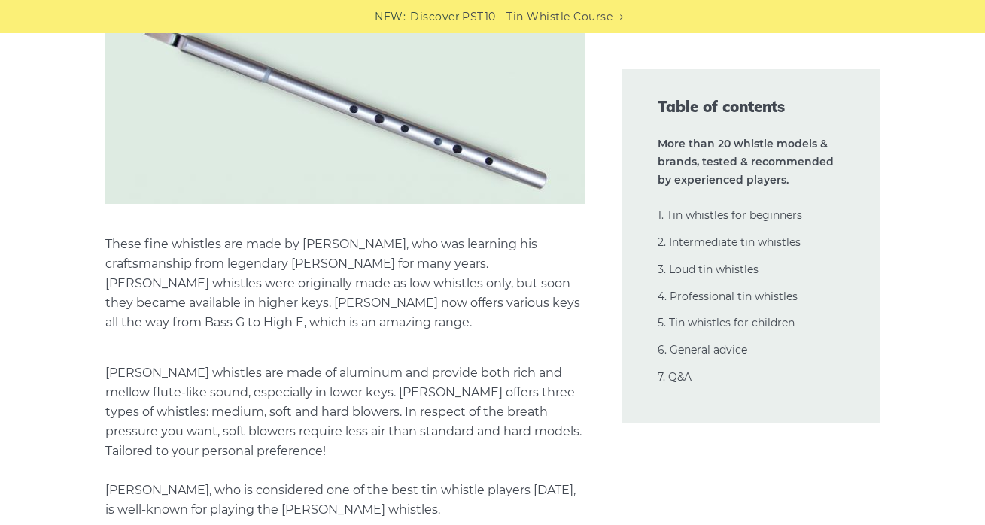
scroll to position [21916, 0]
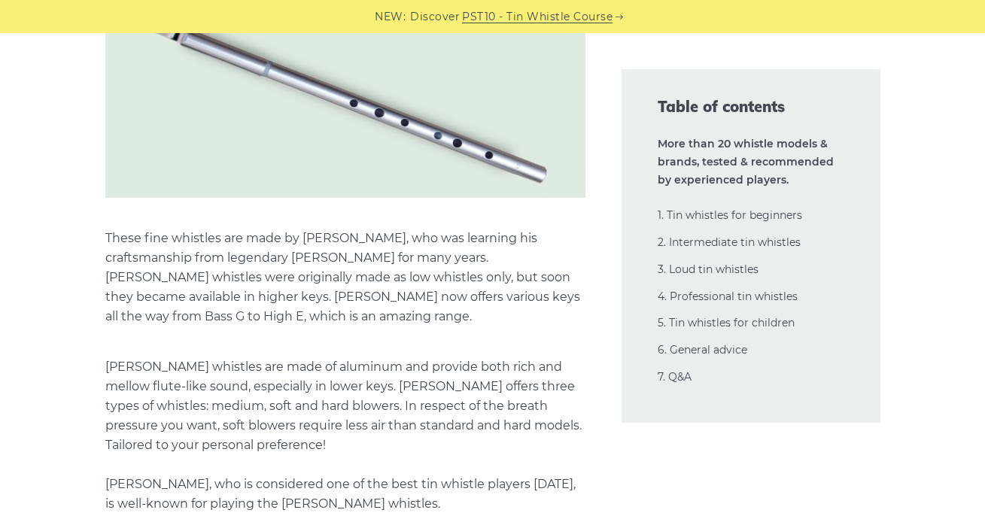
click at [351, 357] on p "Goldie whistles are made of aluminum and provide both rich and mellow flute-lik…" at bounding box center [345, 435] width 480 height 156
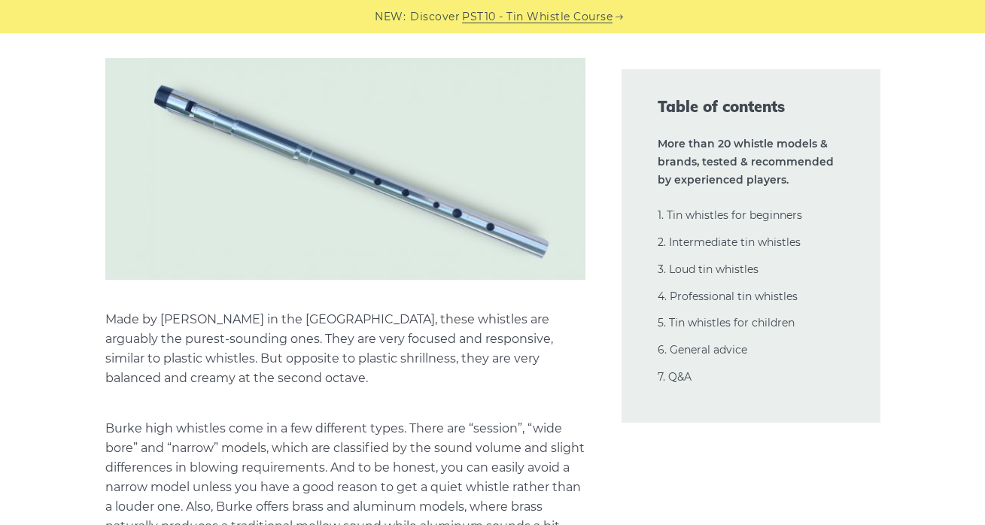
scroll to position [22828, 0]
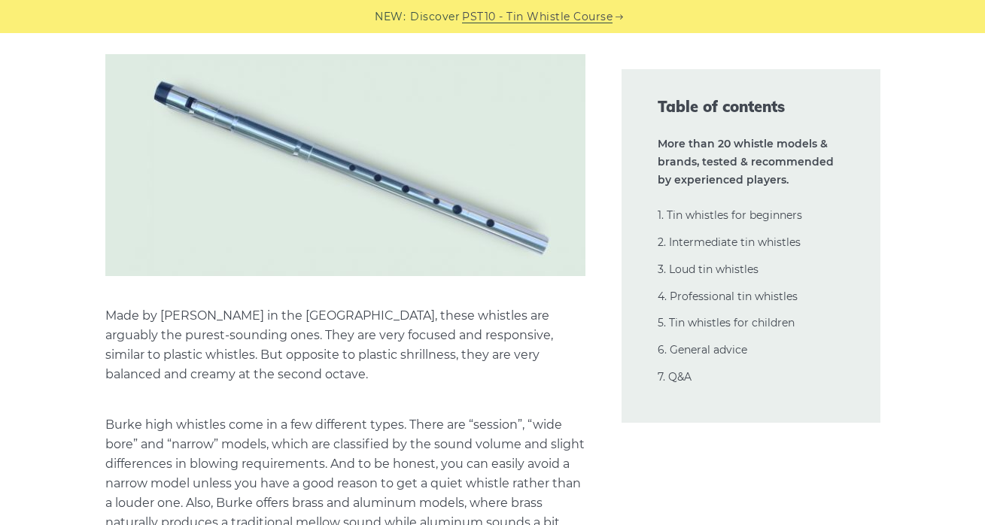
click at [347, 306] on p "Made by Michael Burke in the USA, these whistles are arguably the purest-soundi…" at bounding box center [345, 345] width 480 height 78
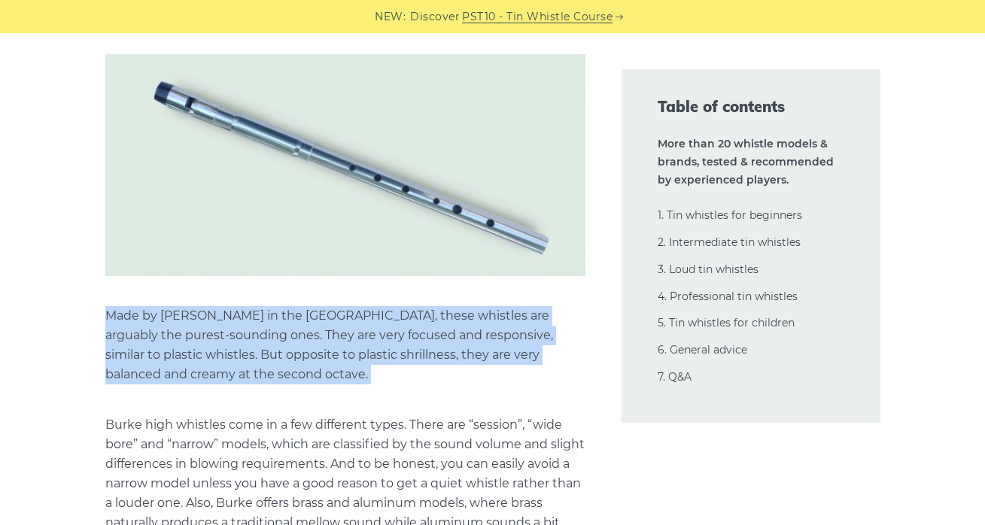
click at [347, 306] on p "Made by Michael Burke in the USA, these whistles are arguably the purest-soundi…" at bounding box center [345, 345] width 480 height 78
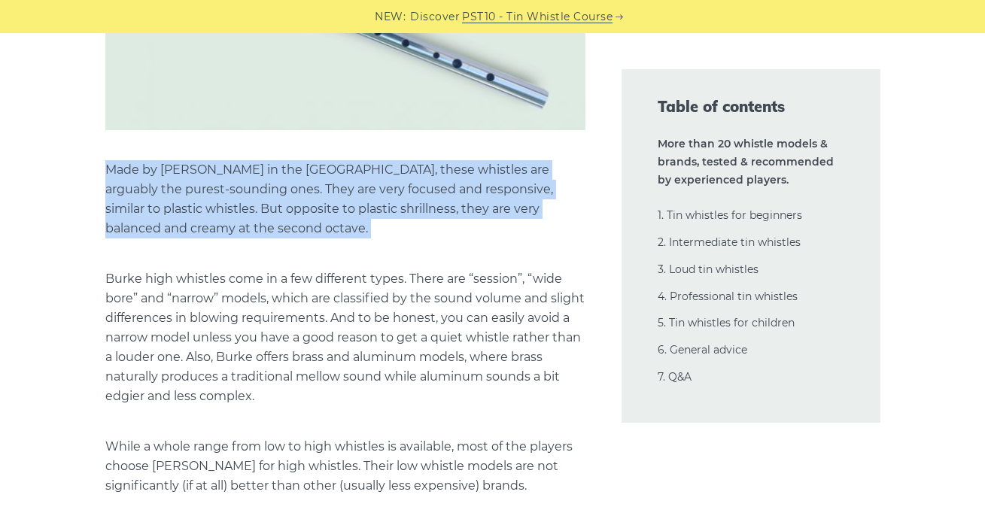
scroll to position [22984, 0]
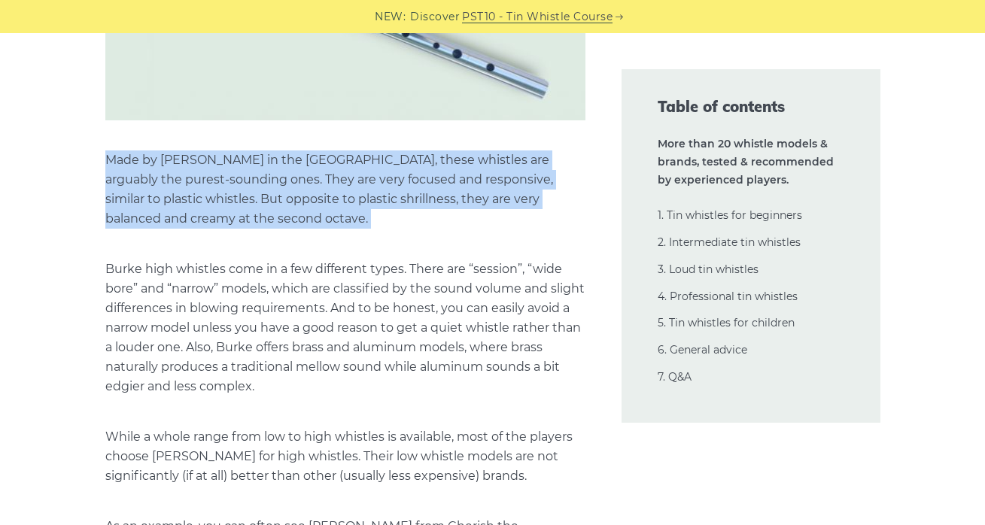
click at [336, 260] on p "Burke high whistles come in a few different types. There are “session”, “wide b…" at bounding box center [345, 328] width 480 height 137
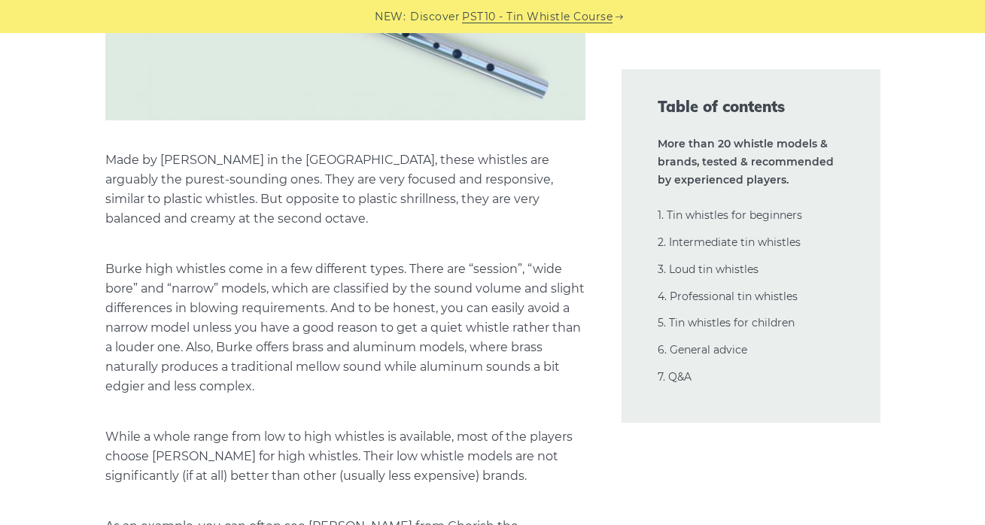
click at [336, 260] on p "Burke high whistles come in a few different types. There are “session”, “wide b…" at bounding box center [345, 328] width 480 height 137
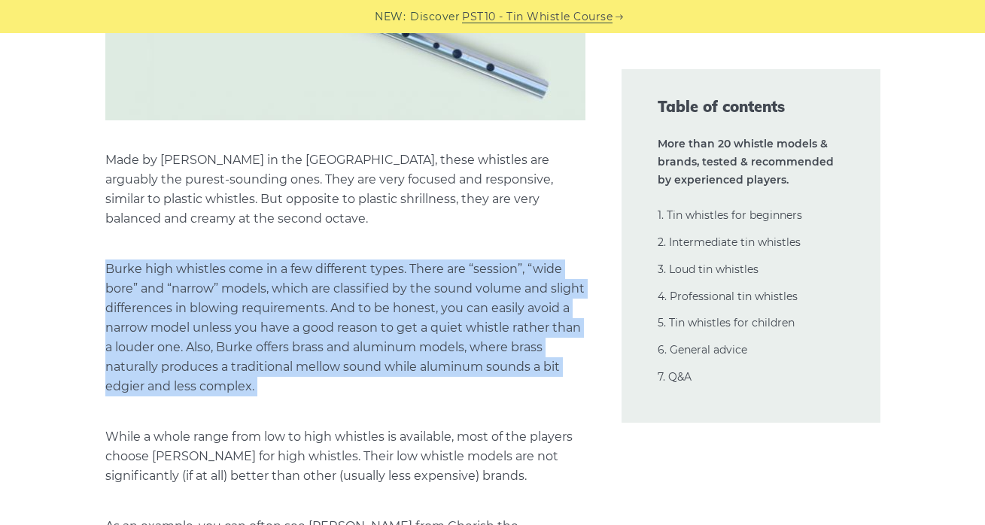
click at [372, 277] on p "Burke high whistles come in a few different types. There are “session”, “wide b…" at bounding box center [345, 328] width 480 height 137
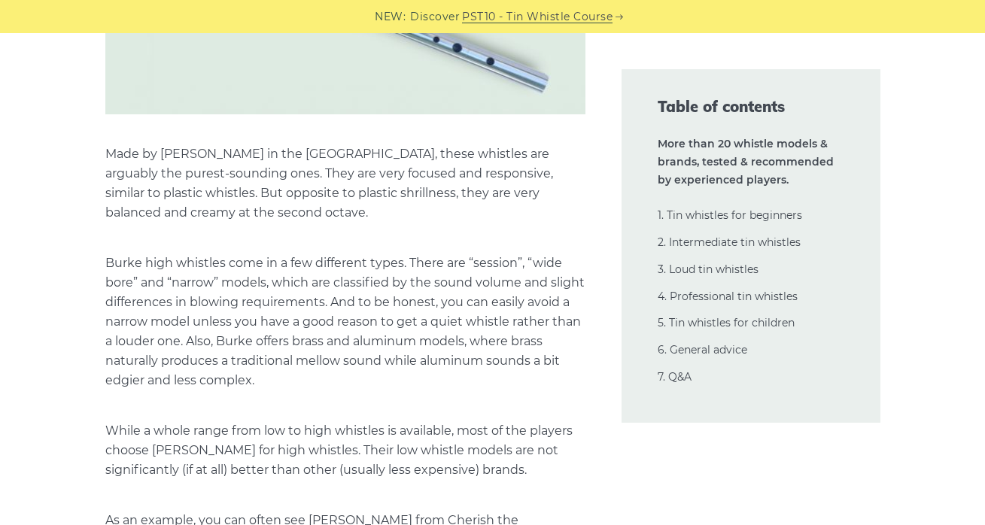
scroll to position [23019, 0]
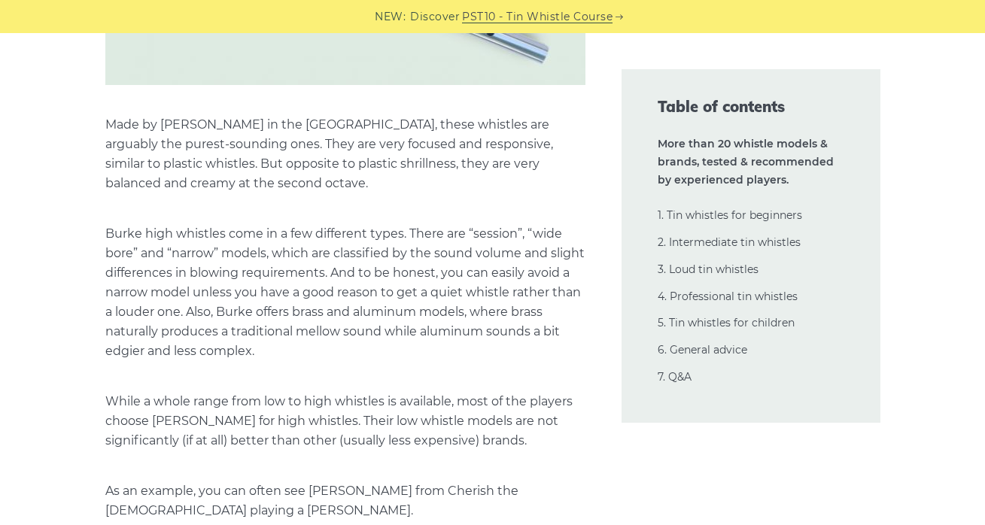
click at [345, 224] on p "Burke high whistles come in a few different types. There are “session”, “wide b…" at bounding box center [345, 292] width 480 height 137
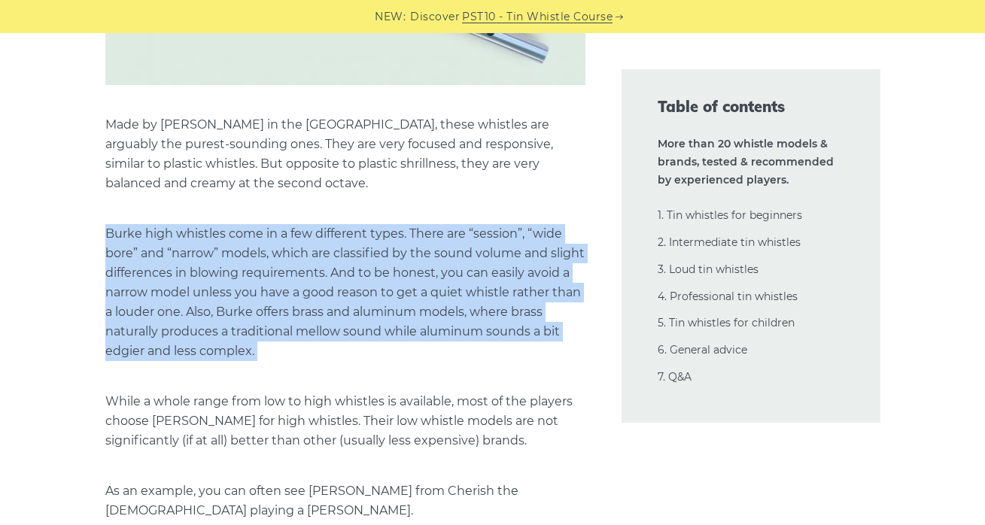
click at [345, 224] on p "Burke high whistles come in a few different types. There are “session”, “wide b…" at bounding box center [345, 292] width 480 height 137
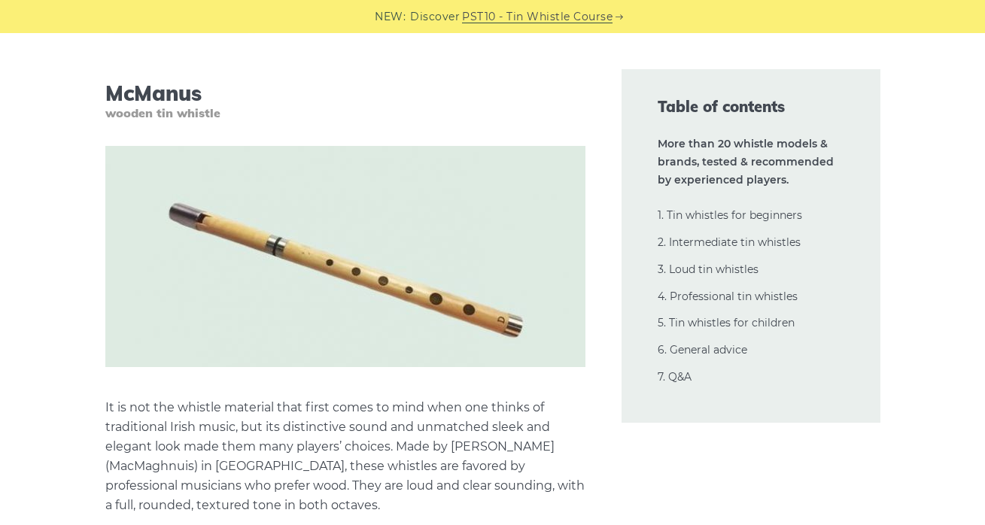
scroll to position [23868, 0]
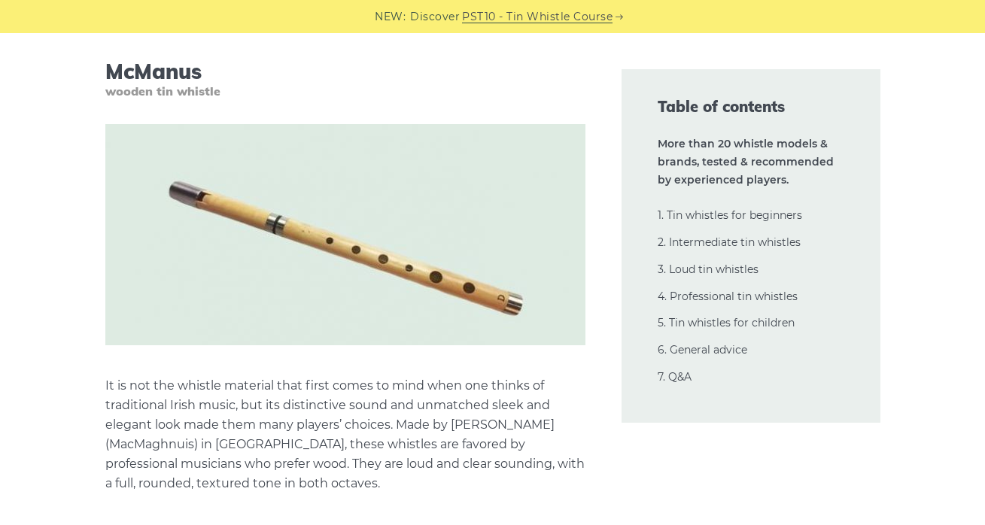
click at [285, 376] on p "It is not the whistle material that first comes to mind when one thinks of trad…" at bounding box center [345, 434] width 480 height 117
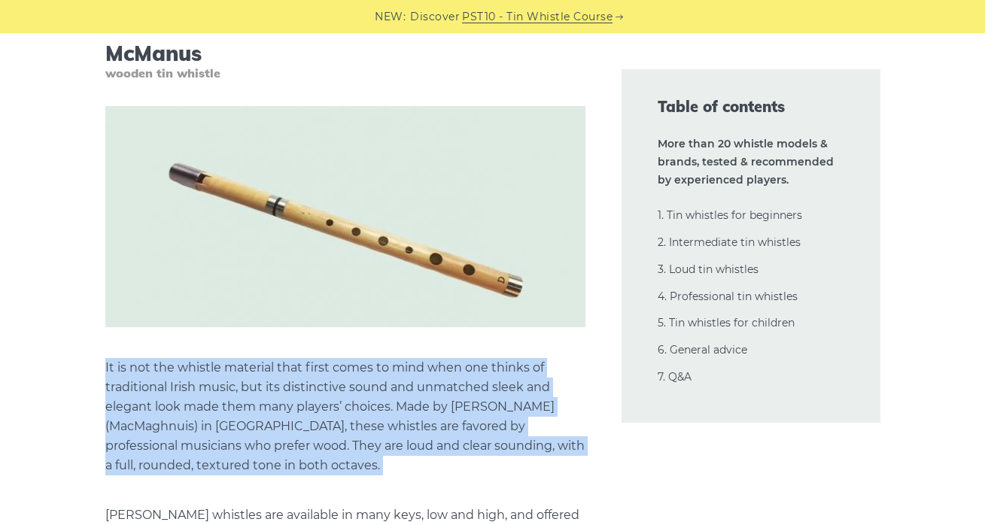
scroll to position [23887, 0]
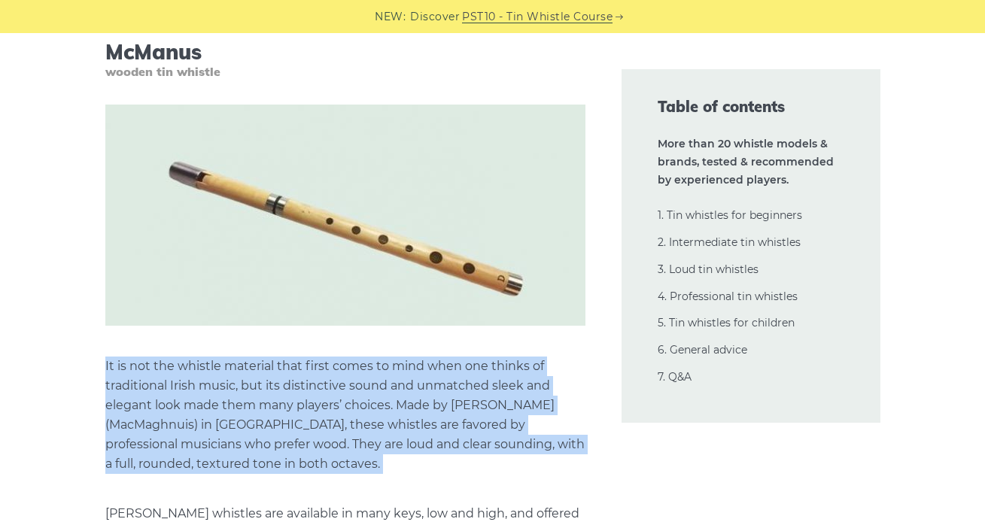
click at [323, 357] on p "It is not the whistle material that first comes to mind when one thinks of trad…" at bounding box center [345, 415] width 480 height 117
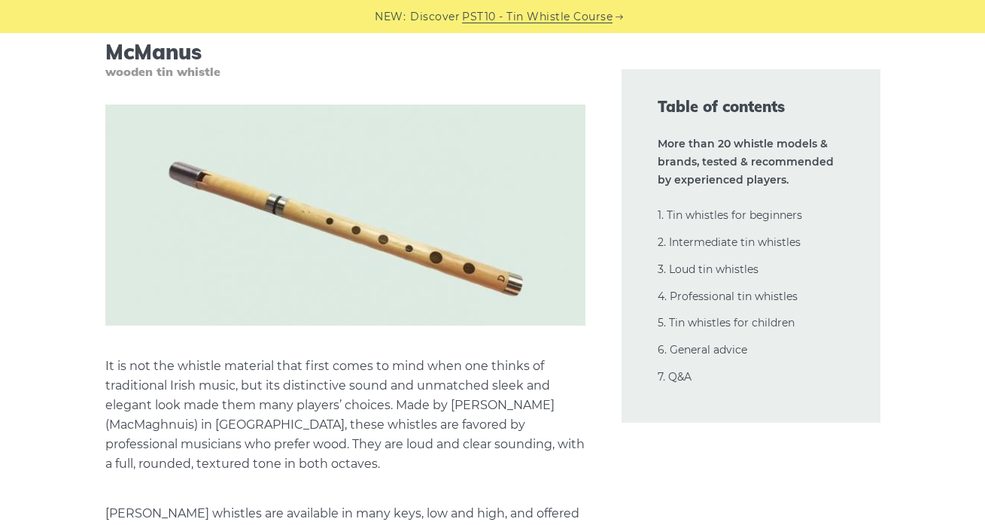
click at [298, 357] on p "It is not the whistle material that first comes to mind when one thinks of trad…" at bounding box center [345, 415] width 480 height 117
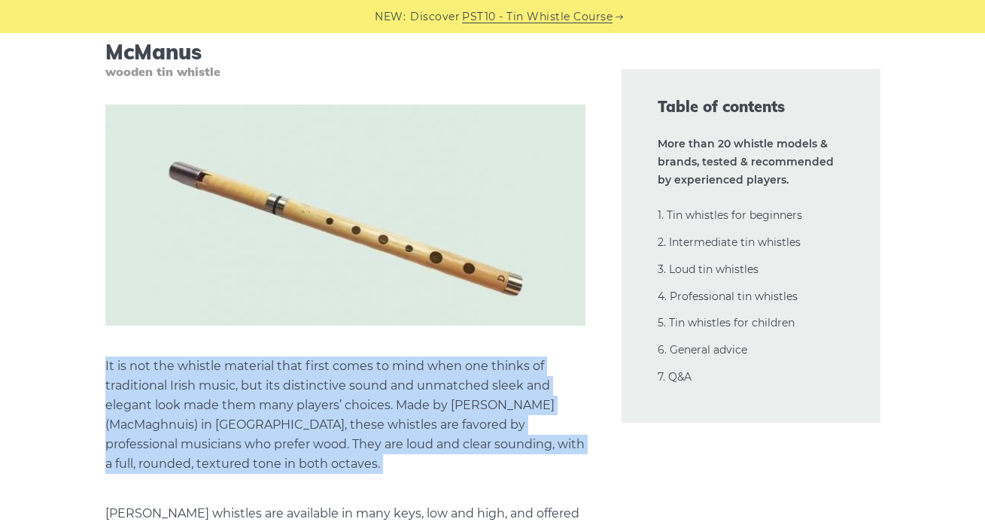
click at [307, 357] on p "It is not the whistle material that first comes to mind when one thinks of trad…" at bounding box center [345, 415] width 480 height 117
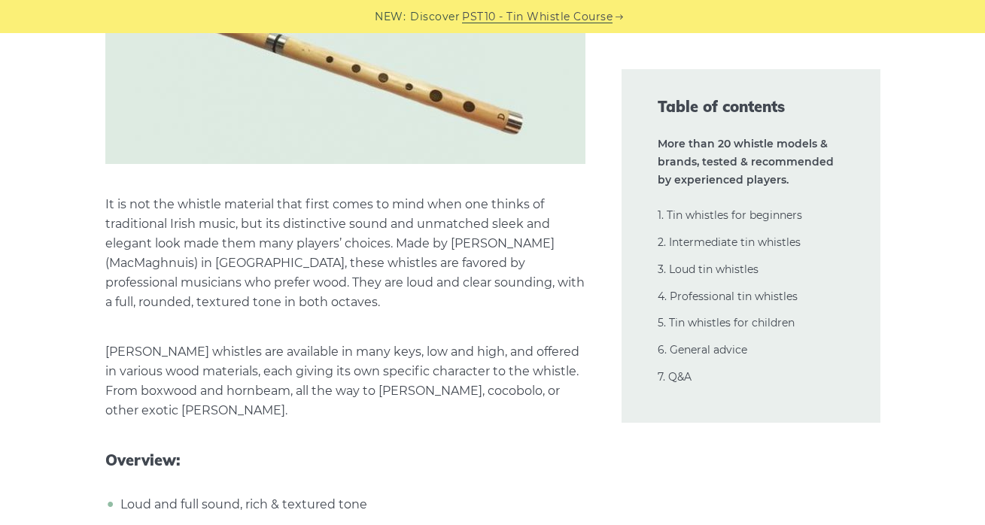
scroll to position [24056, 0]
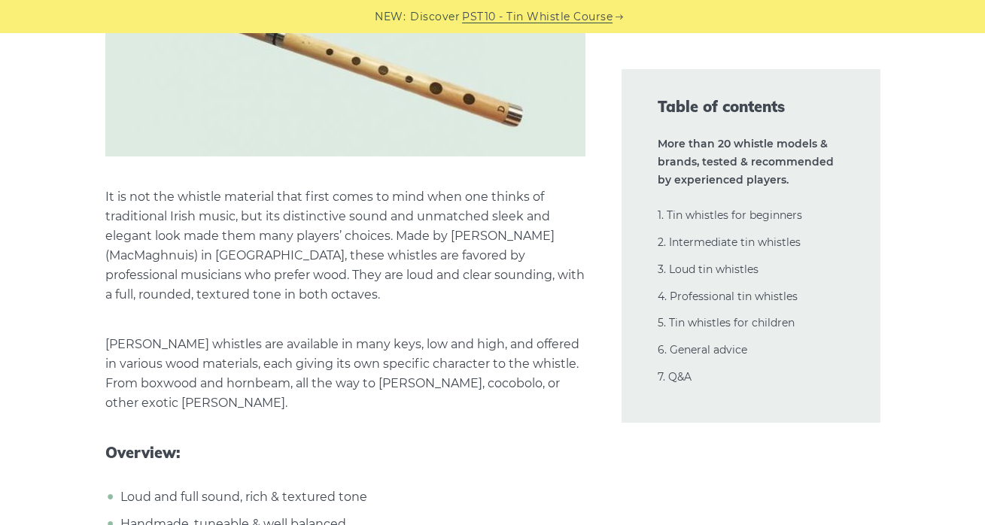
click at [297, 335] on p "McManus whistles are available in many keys, low and high, and offered in vario…" at bounding box center [345, 374] width 480 height 78
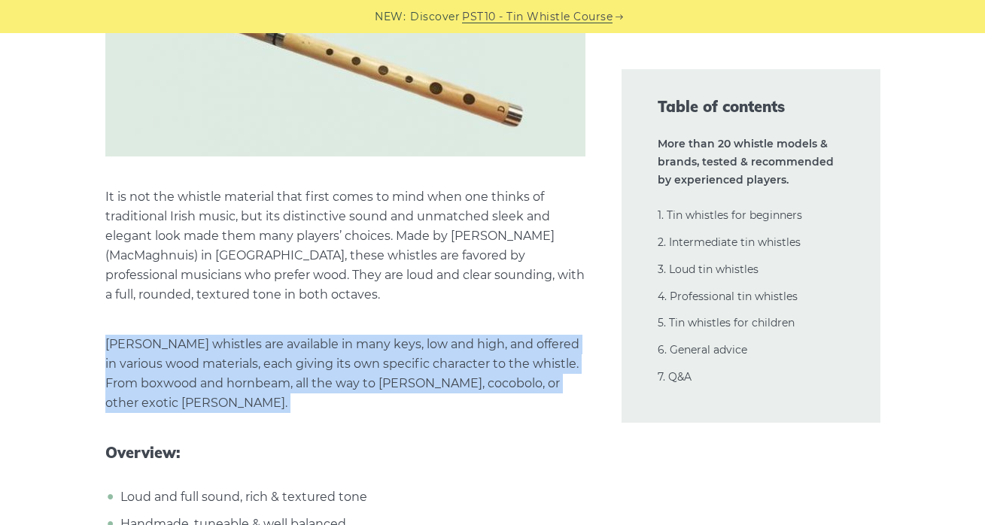
click at [297, 335] on p "McManus whistles are available in many keys, low and high, and offered in vario…" at bounding box center [345, 374] width 480 height 78
click at [344, 335] on p "McManus whistles are available in many keys, low and high, and offered in vario…" at bounding box center [345, 374] width 480 height 78
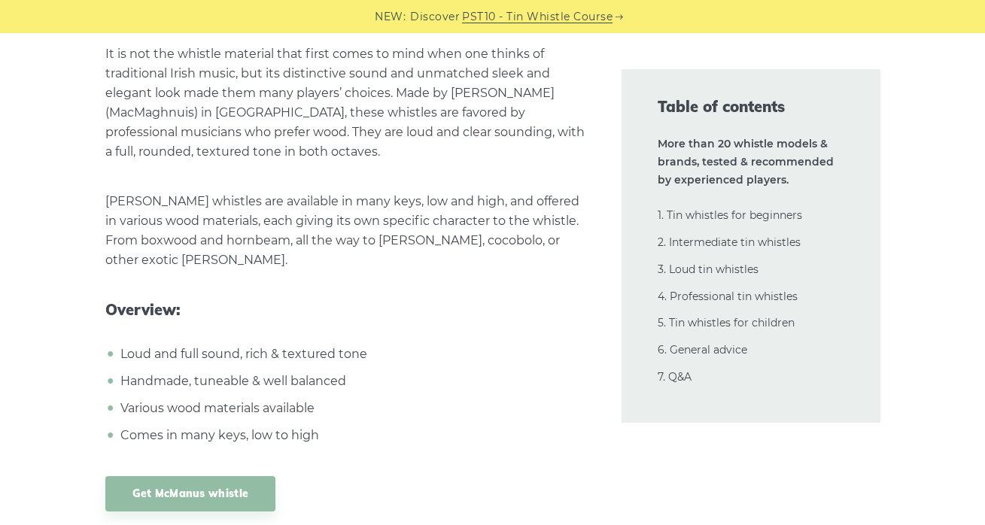
scroll to position [24202, 0]
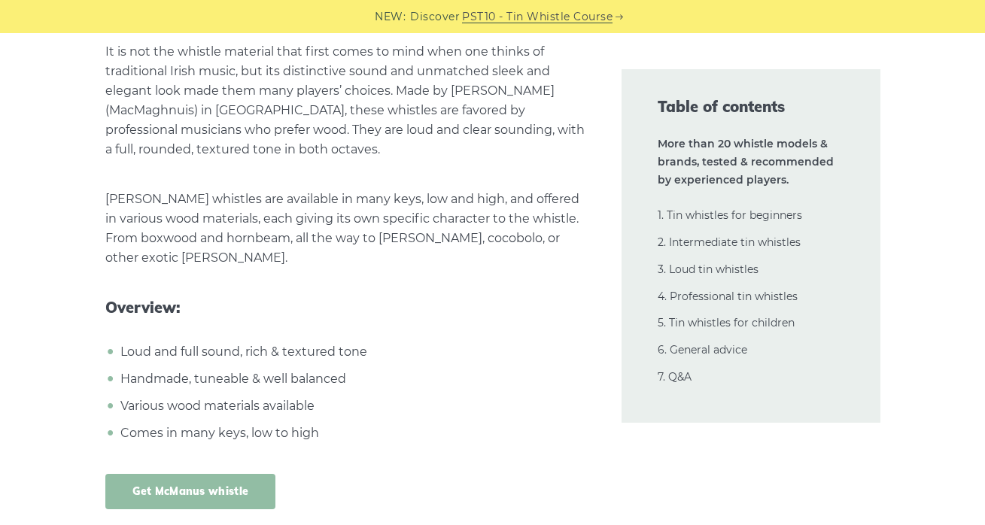
click at [227, 474] on link "Get McManus whistle" at bounding box center [190, 491] width 171 height 35
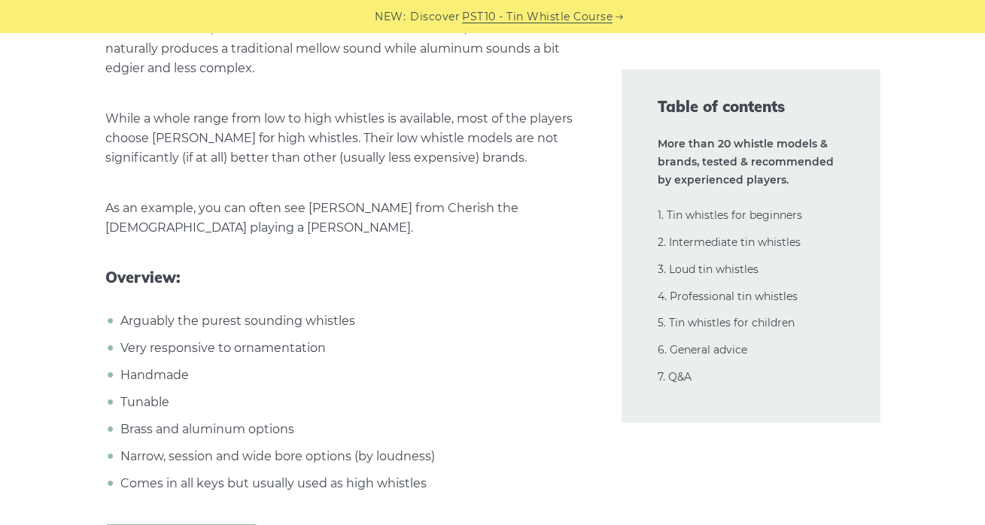
scroll to position [23306, 0]
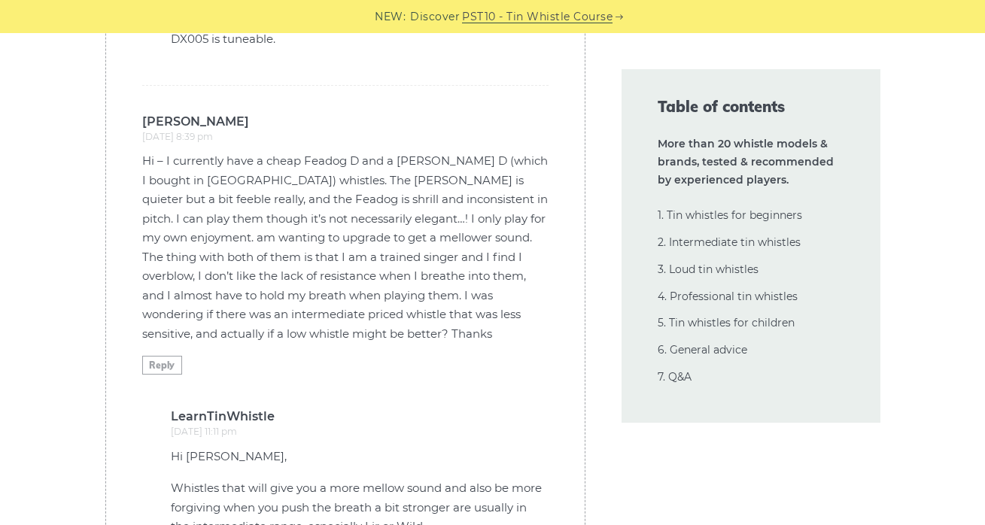
scroll to position [38072, 0]
click at [363, 478] on p "Whistles that will give you a more mellow sound and also be more forgiving when…" at bounding box center [360, 507] width 378 height 58
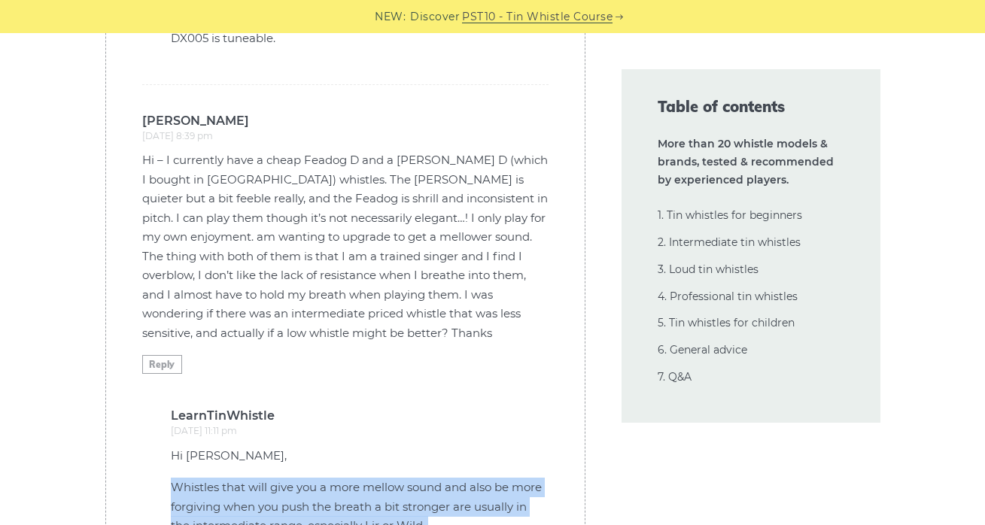
click at [365, 478] on p "Whistles that will give you a more mellow sound and also be more forgiving when…" at bounding box center [360, 507] width 378 height 58
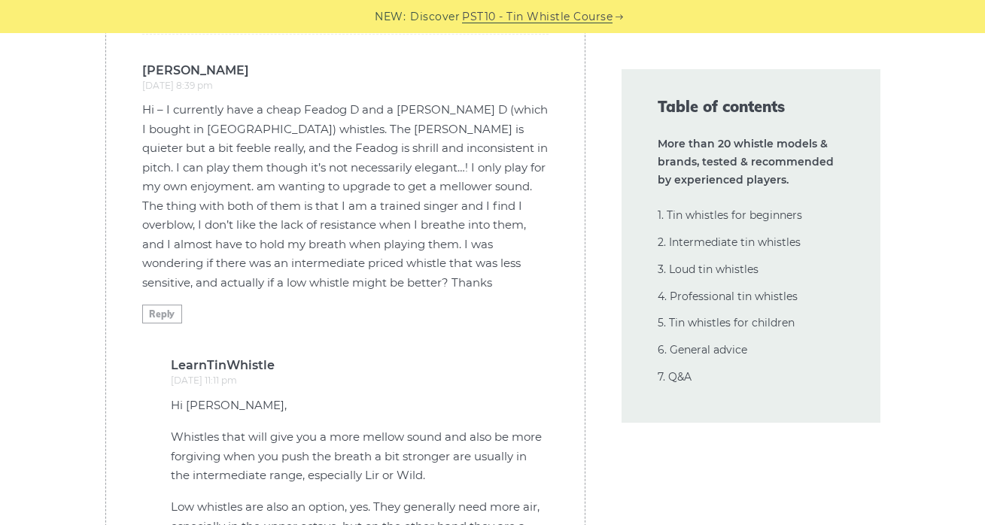
scroll to position [38127, 0]
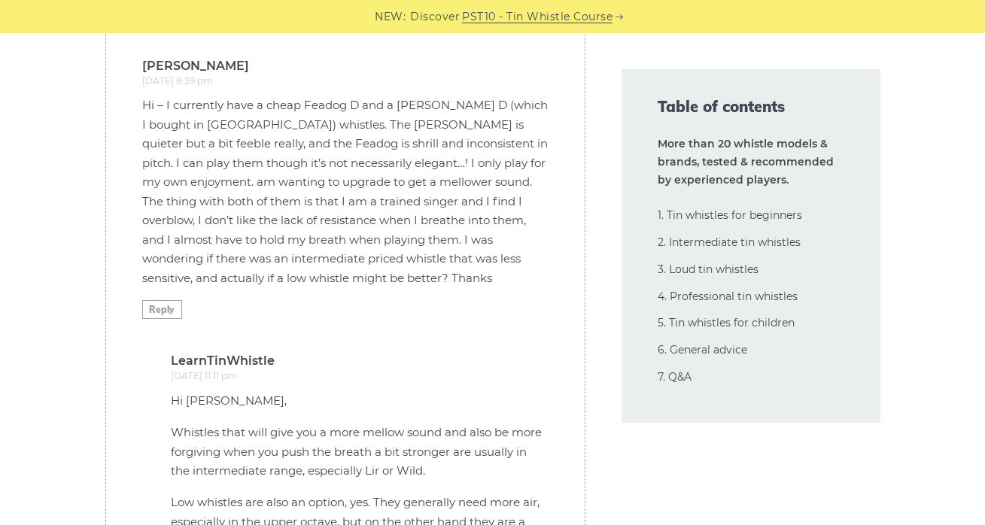
click at [433, 493] on p "Low whistles are also an option, yes. They generally need more air, especially …" at bounding box center [360, 522] width 378 height 58
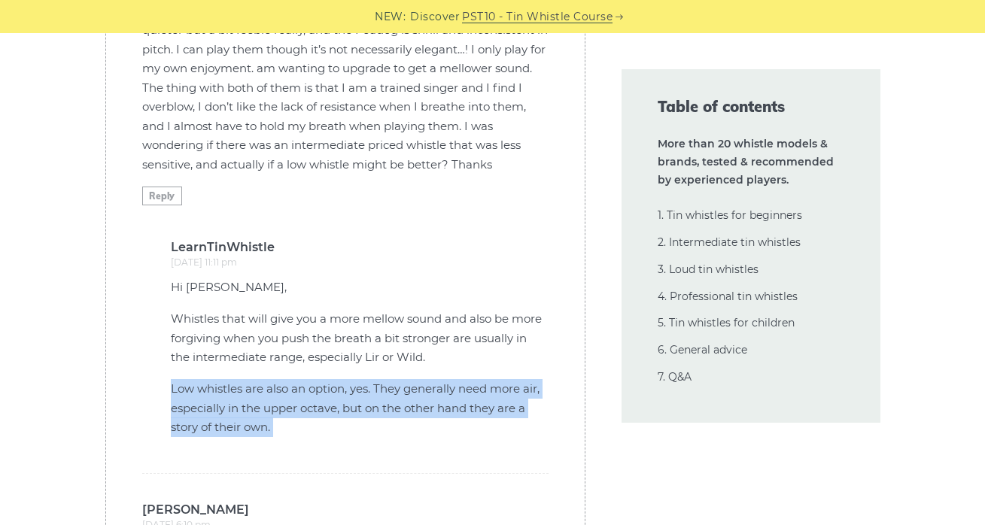
scroll to position [38243, 0]
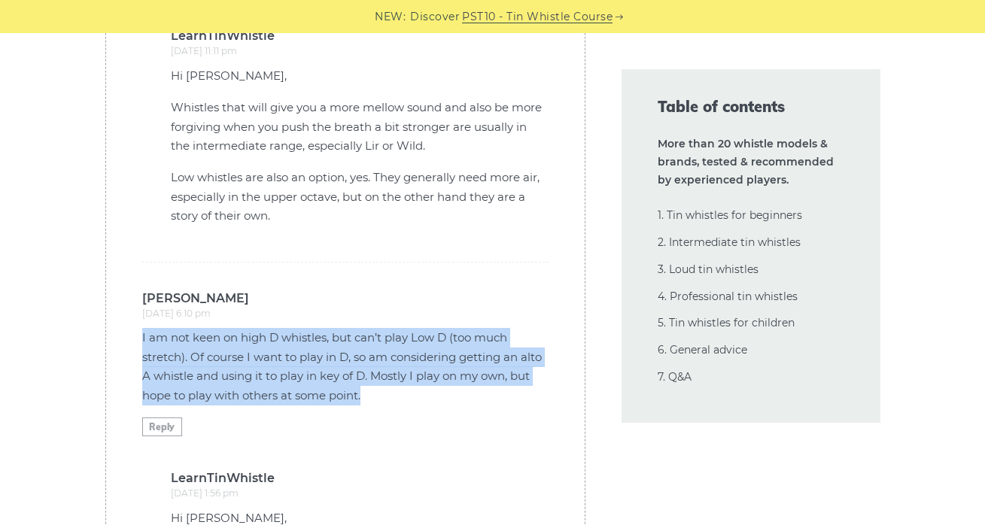
scroll to position [38473, 0]
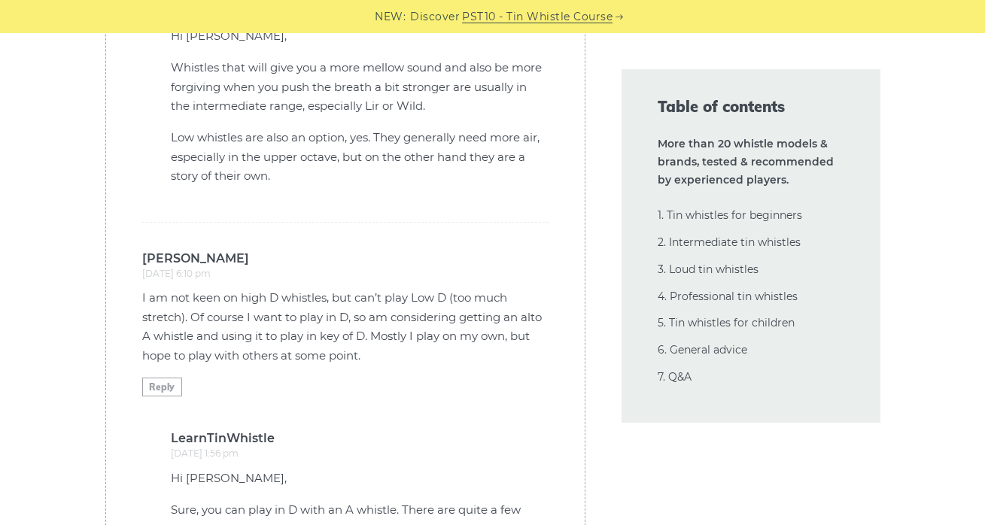
scroll to position [38503, 0]
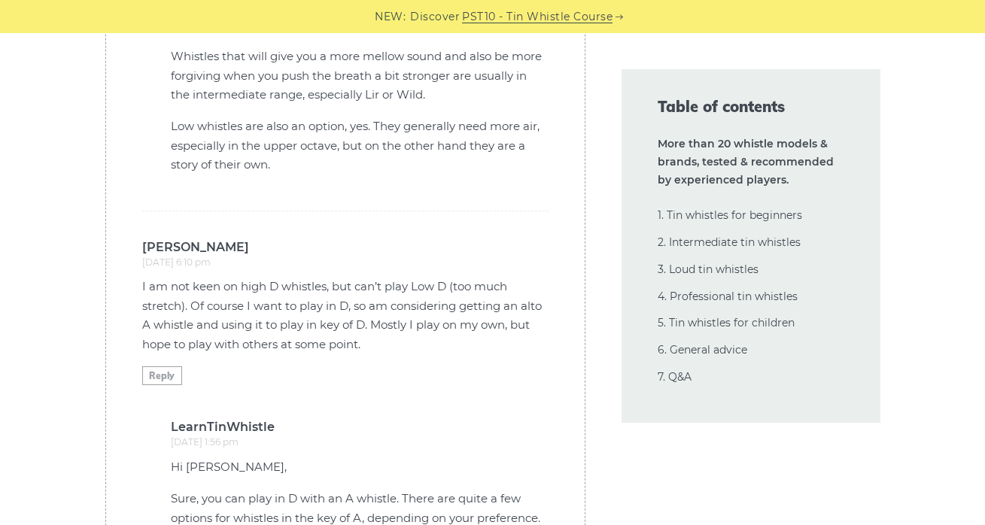
click at [363, 277] on p "I am not keen on high D whistles, but can’t play Low D (too much stretch). Of c…" at bounding box center [345, 315] width 406 height 77
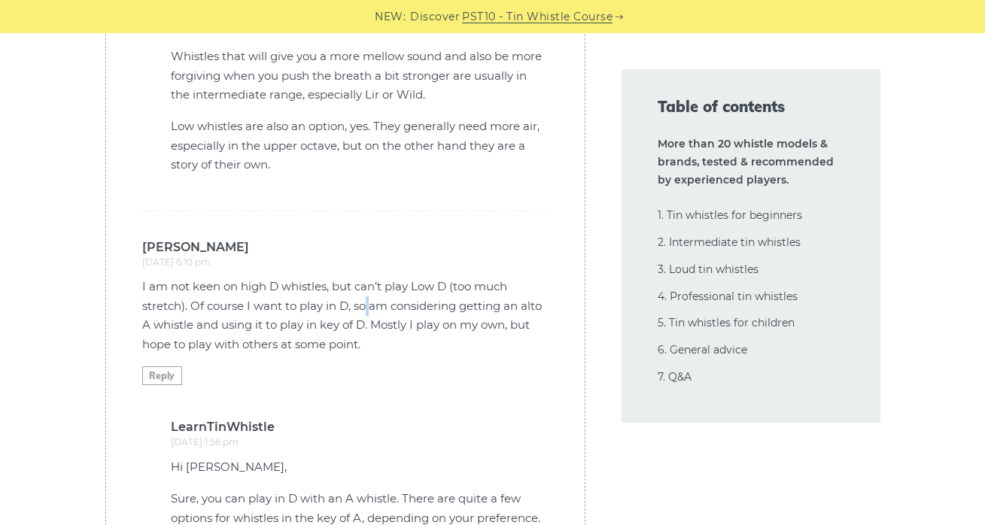
click at [363, 277] on p "I am not keen on high D whistles, but can’t play Low D (too much stretch). Of c…" at bounding box center [345, 315] width 406 height 77
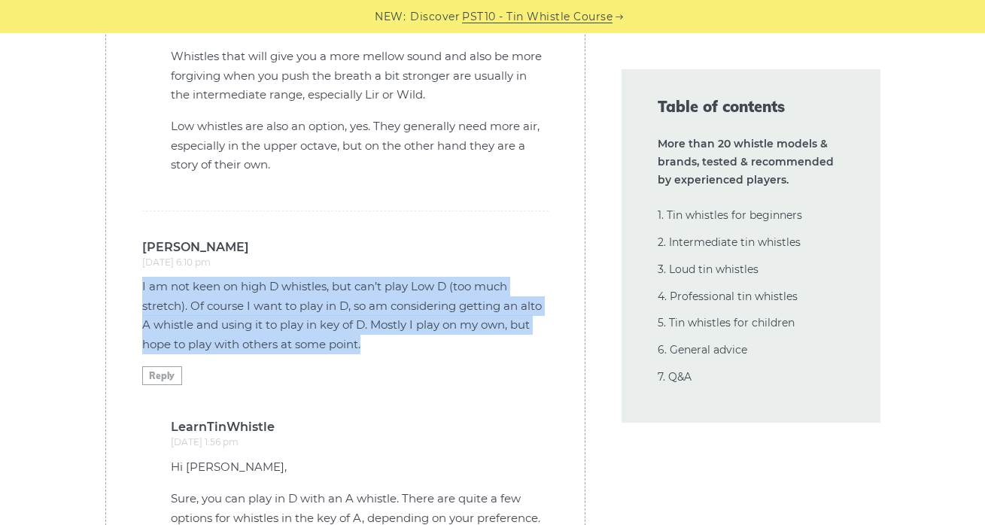
click at [374, 277] on p "I am not keen on high D whistles, but can’t play Low D (too much stretch). Of c…" at bounding box center [345, 315] width 406 height 77
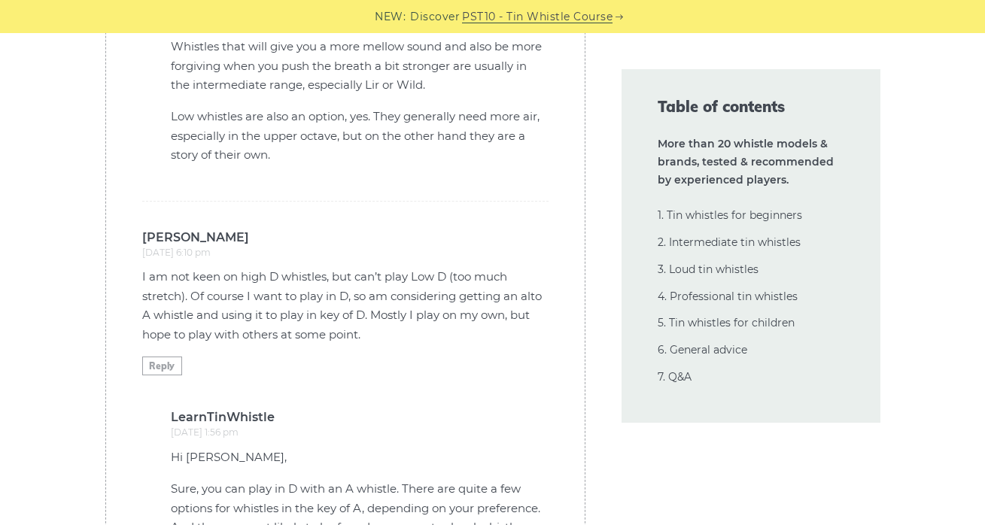
scroll to position [38514, 0]
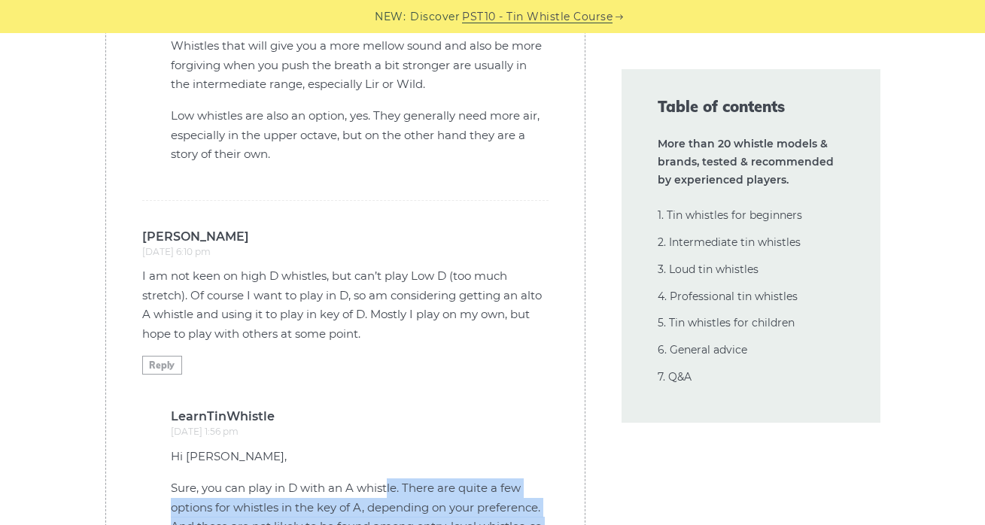
drag, startPoint x: 387, startPoint y: 298, endPoint x: 421, endPoint y: 371, distance: 80.8
click at [421, 478] on p "Sure, you can play in D with an A whistle. There are quite a few options for wh…" at bounding box center [360, 526] width 378 height 96
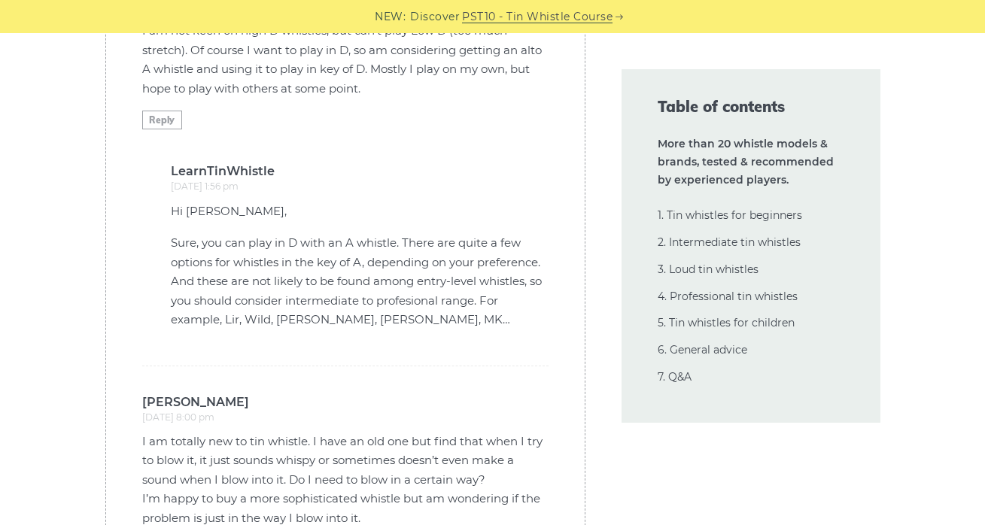
scroll to position [38757, 0]
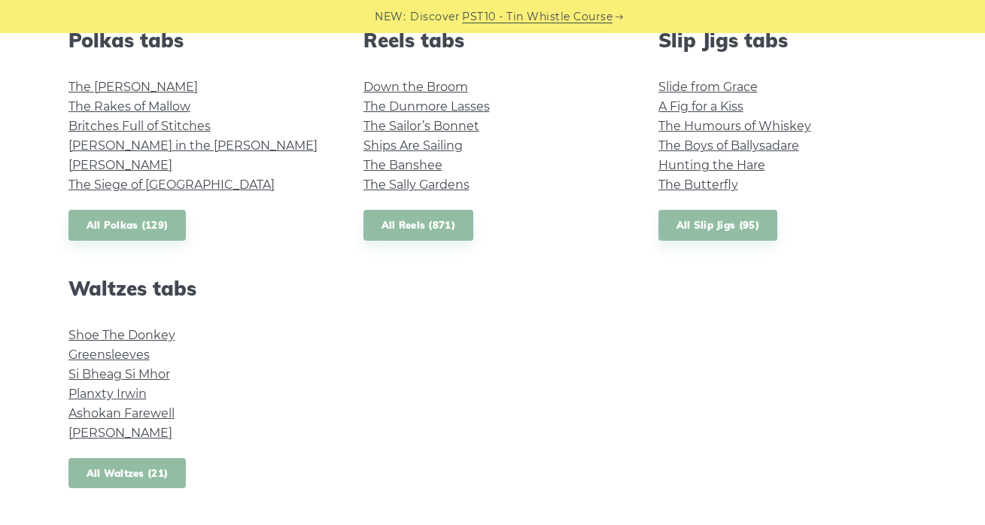
click at [152, 466] on link "All Waltzes (21)" at bounding box center [127, 473] width 118 height 31
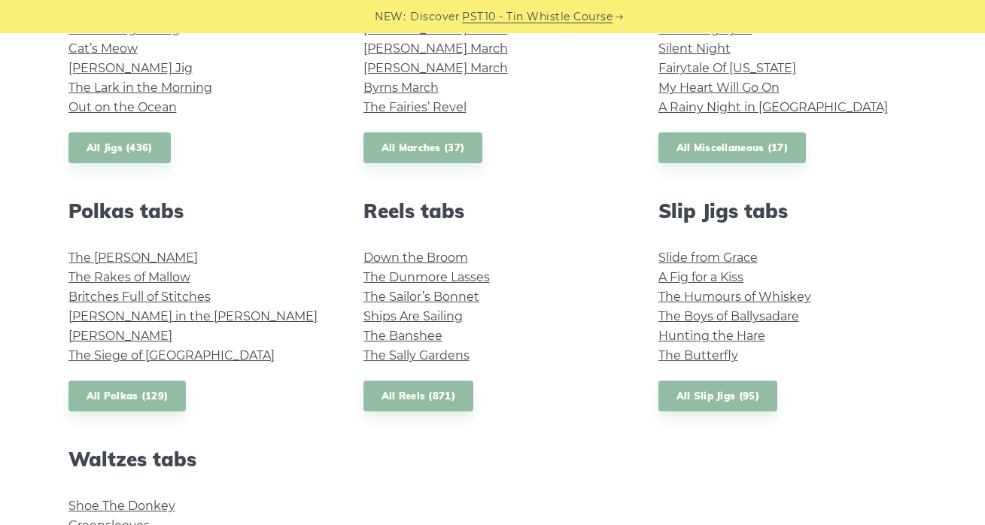
scroll to position [948, 0]
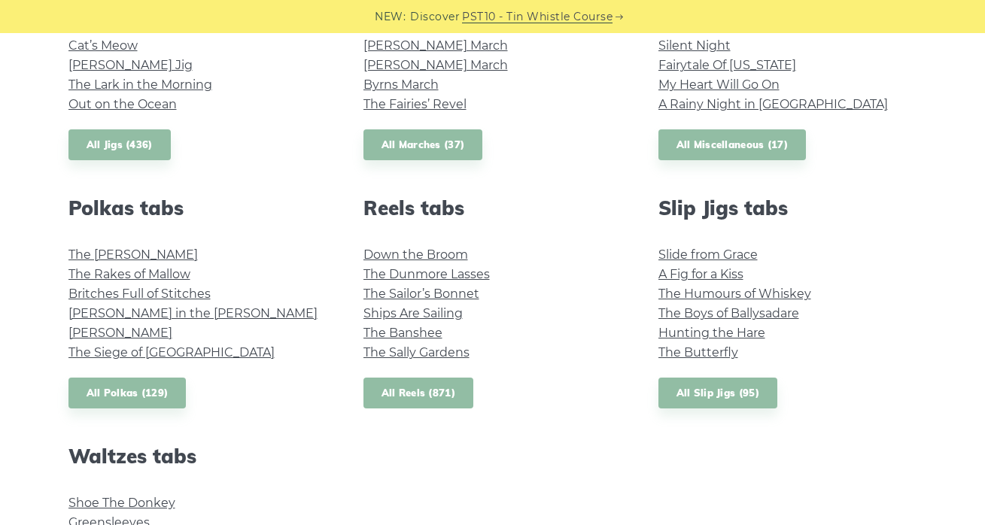
click at [399, 399] on link "All Reels (871)" at bounding box center [418, 393] width 111 height 31
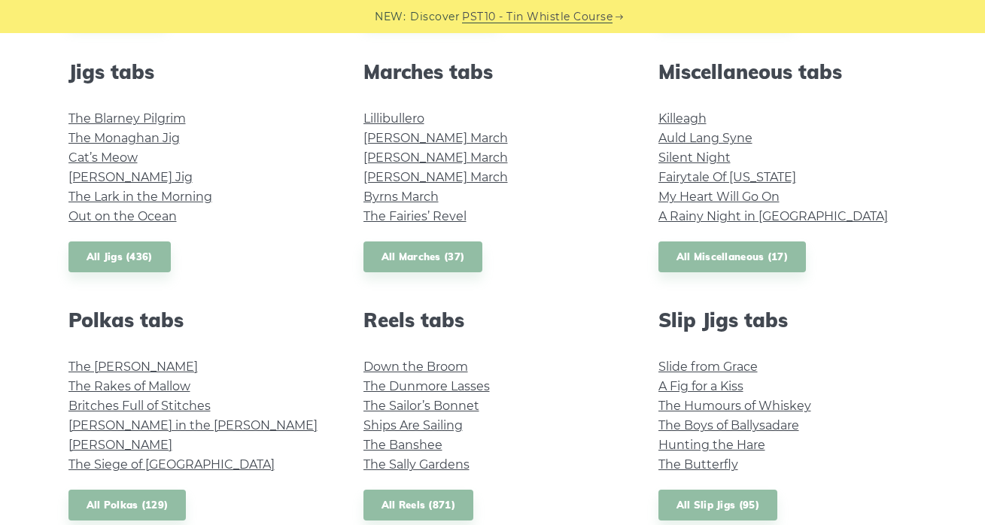
scroll to position [843, 0]
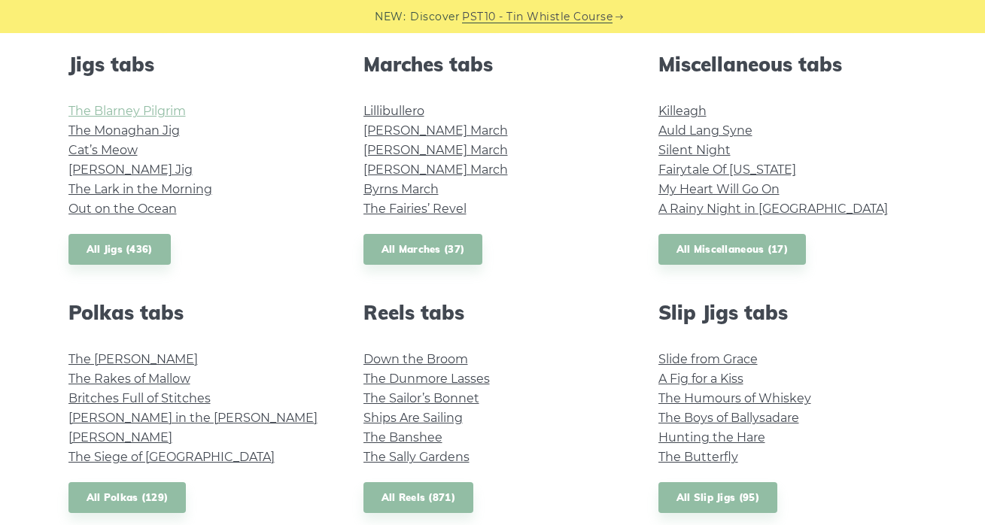
click at [153, 114] on link "The Blarney Pilgrim" at bounding box center [126, 111] width 117 height 14
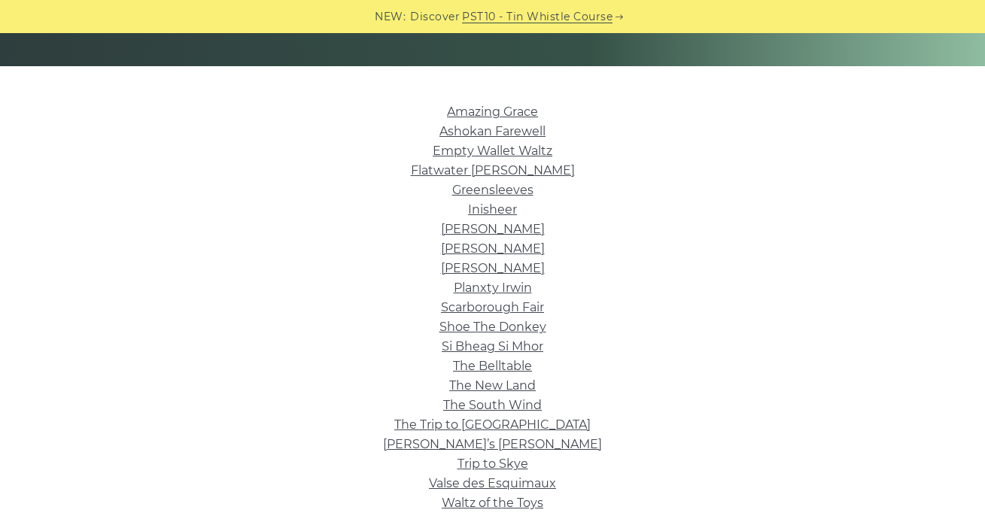
scroll to position [324, 0]
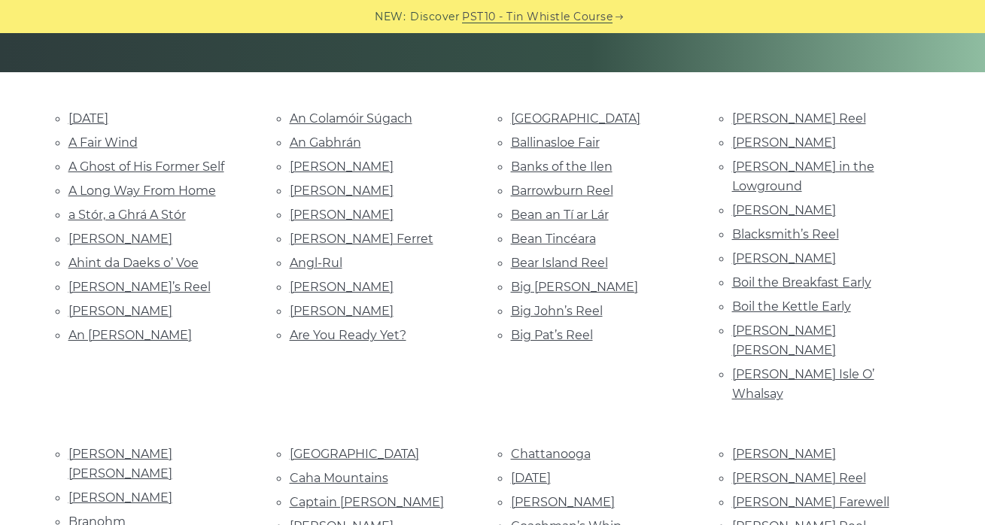
scroll to position [323, 0]
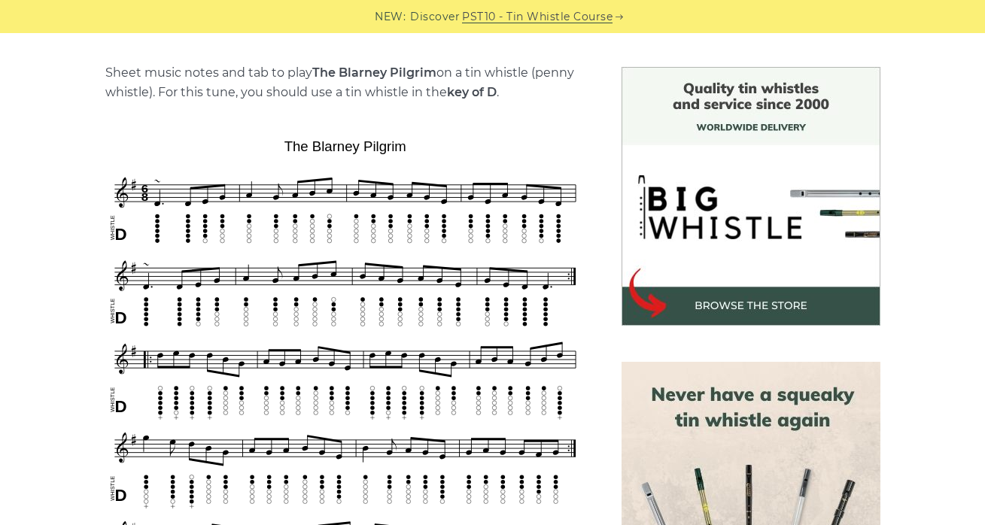
scroll to position [372, 0]
